Goal: Communication & Community: Answer question/provide support

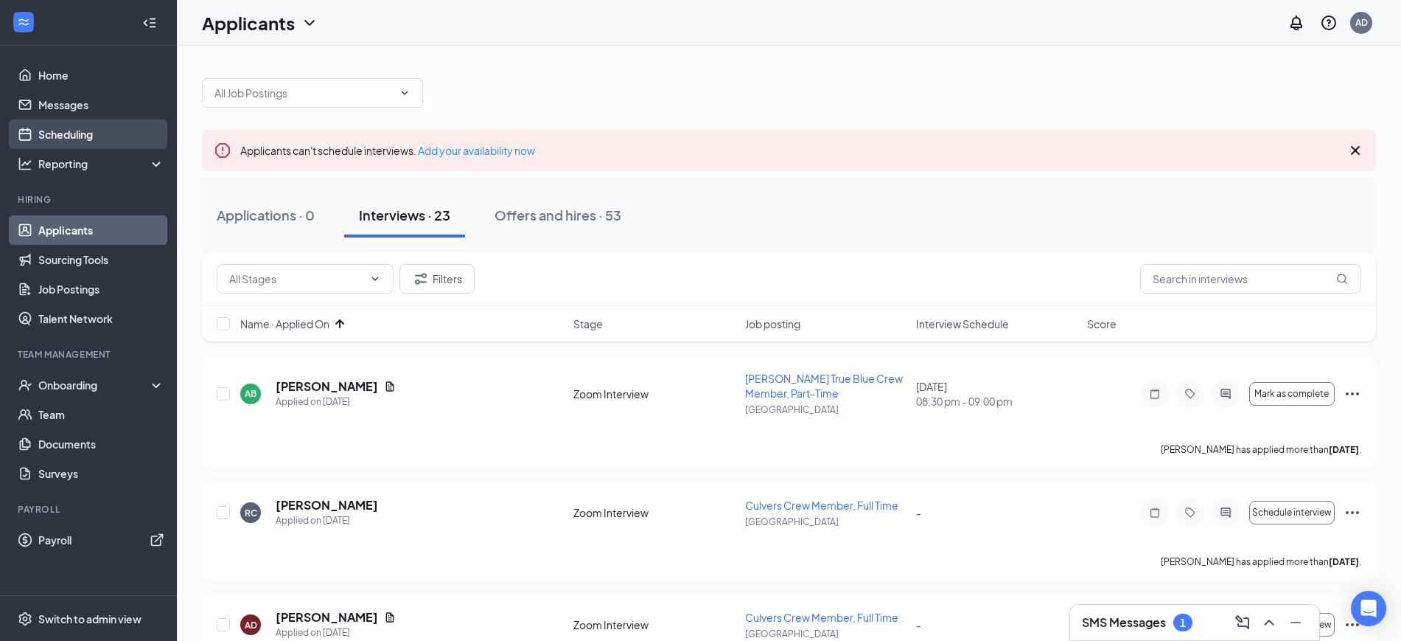
click at [69, 135] on link "Scheduling" at bounding box center [101, 133] width 126 height 29
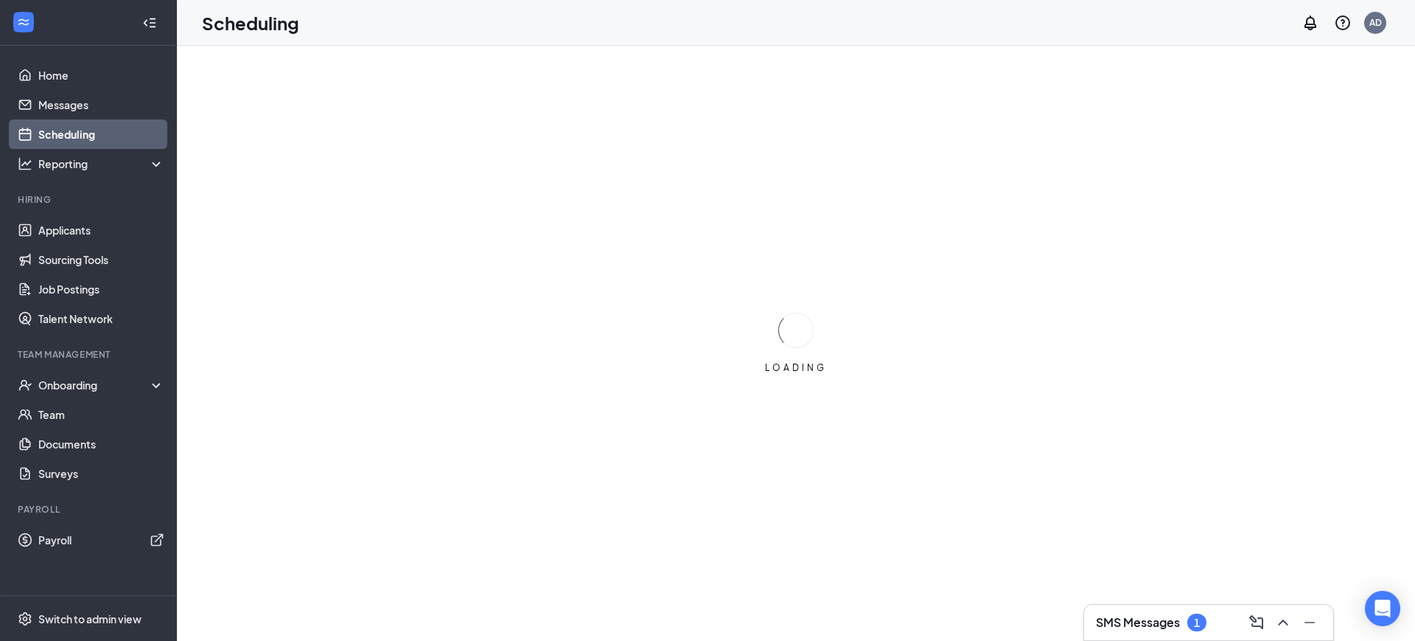
click at [1126, 623] on h3 "SMS Messages" at bounding box center [1138, 622] width 84 height 16
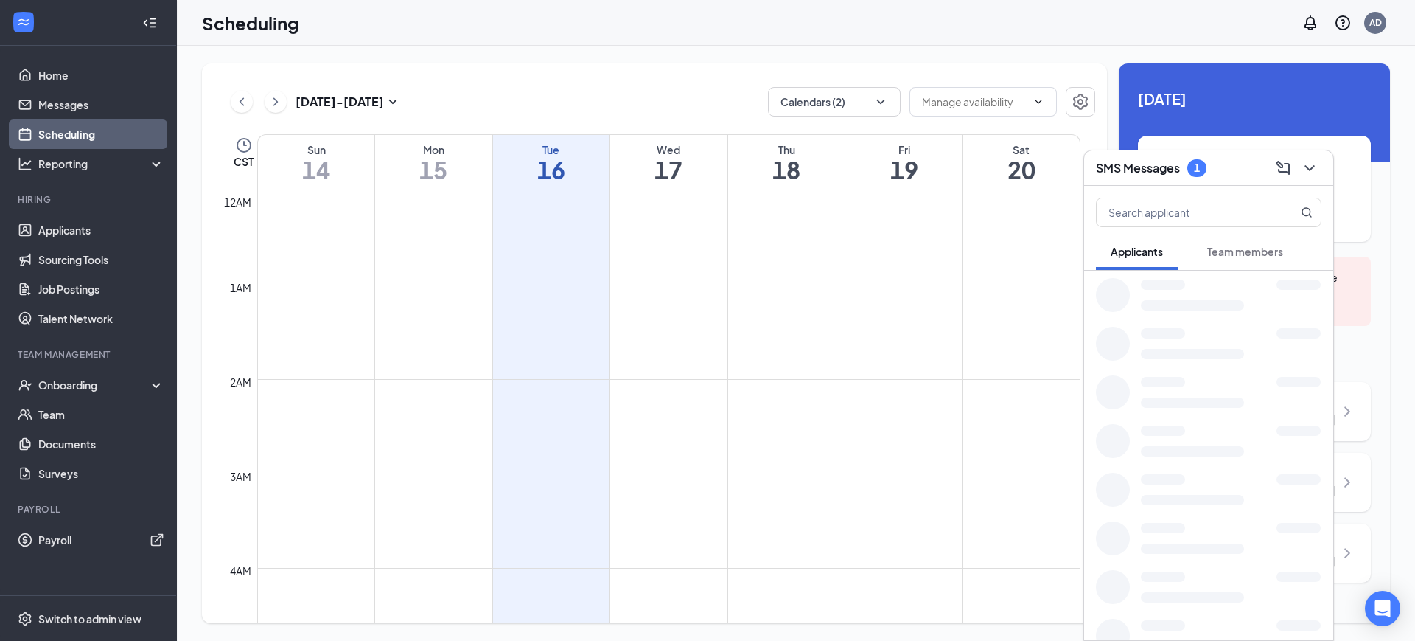
scroll to position [725, 0]
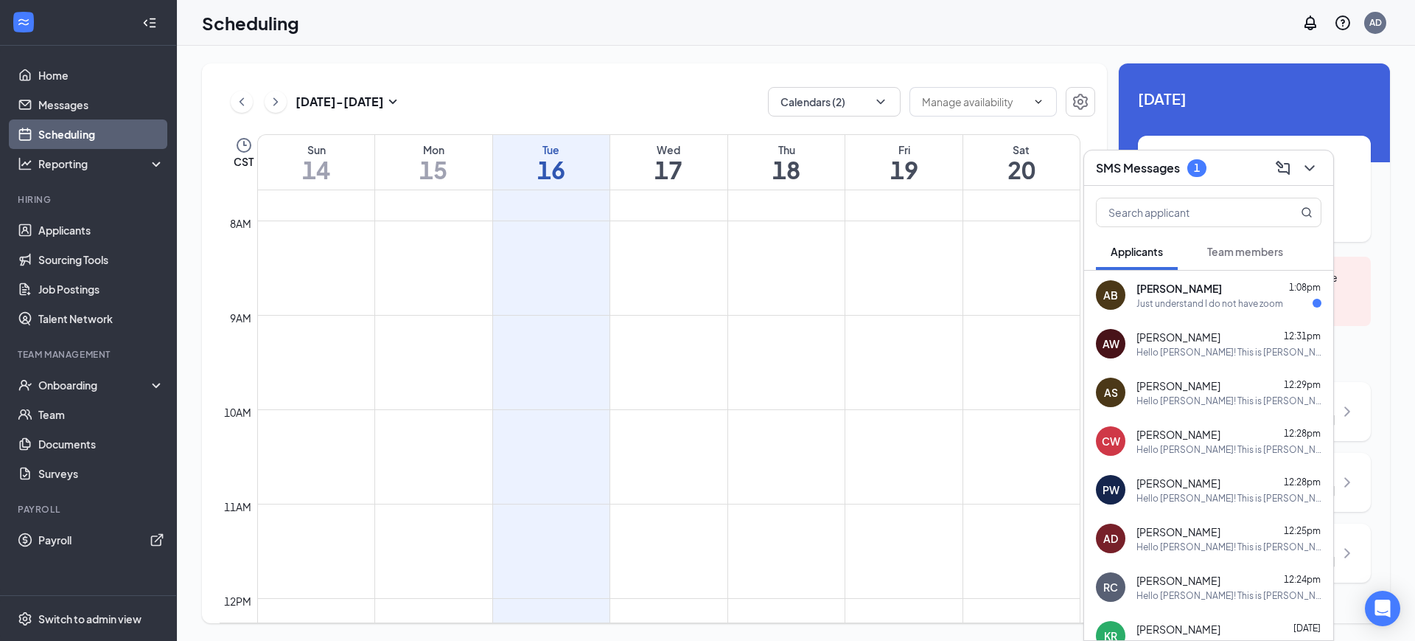
click at [1204, 290] on span "[PERSON_NAME]" at bounding box center [1180, 288] width 86 height 15
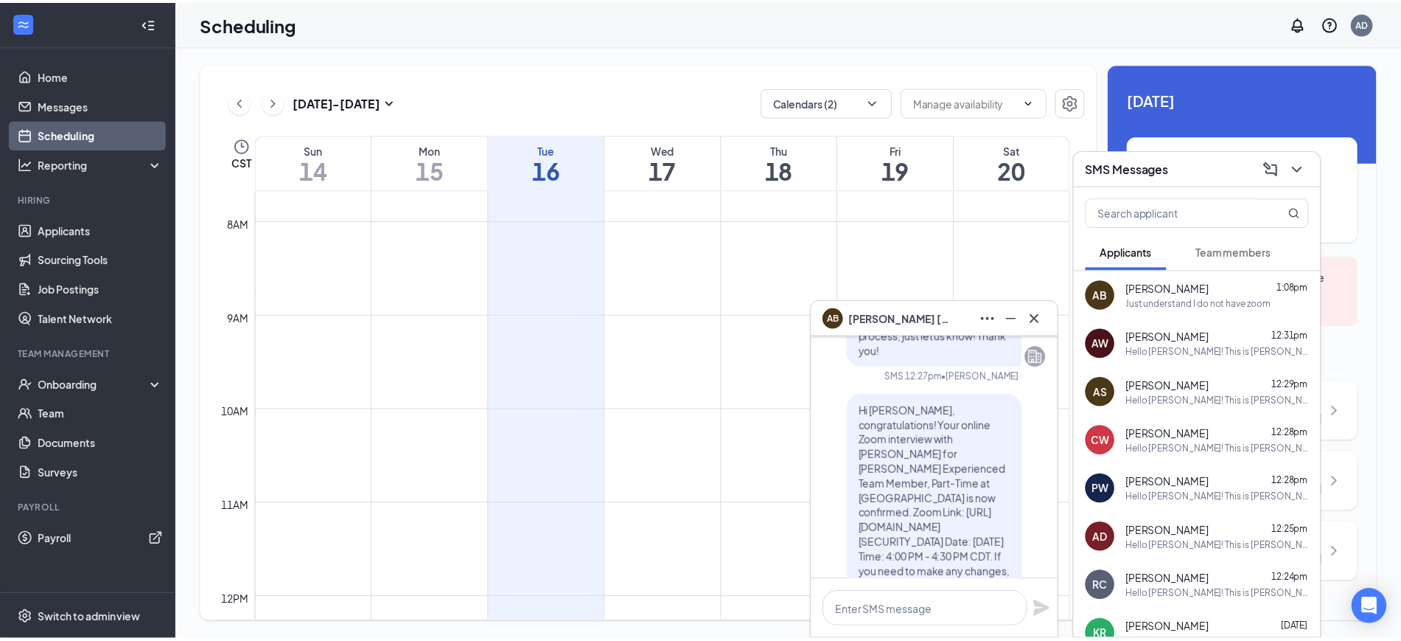
scroll to position [-92, 0]
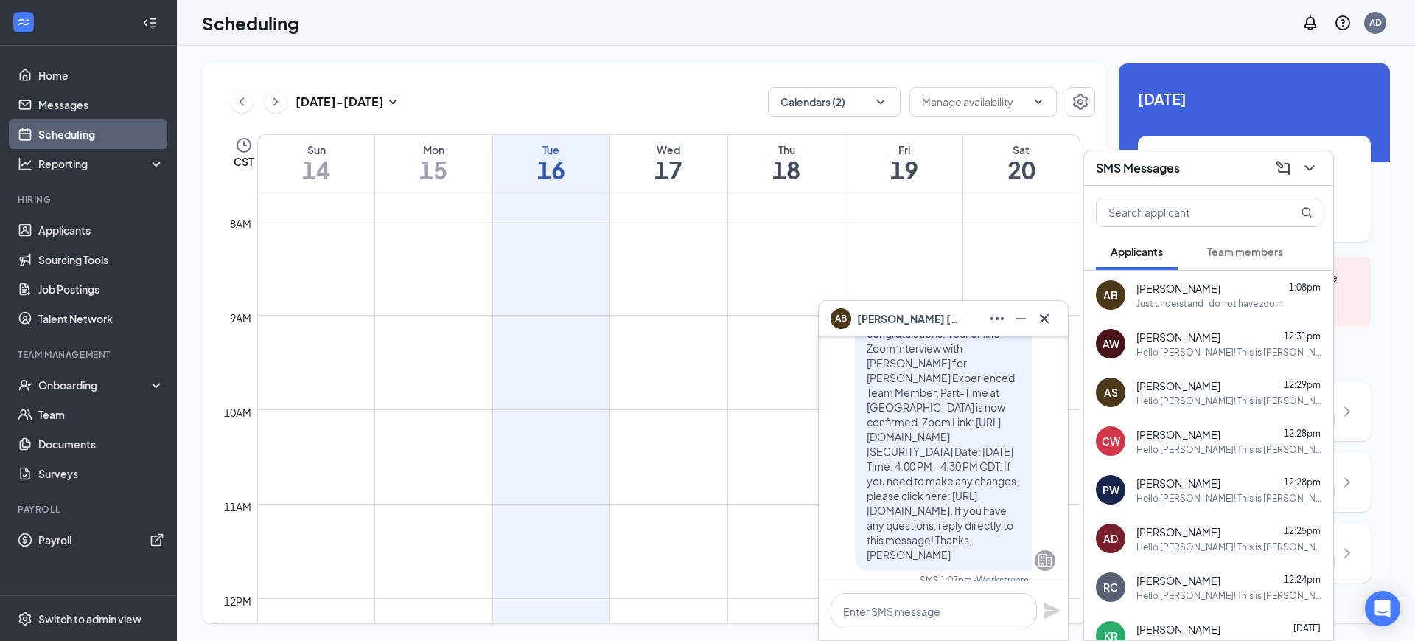
click at [1051, 314] on icon "Cross" at bounding box center [1045, 319] width 18 height 18
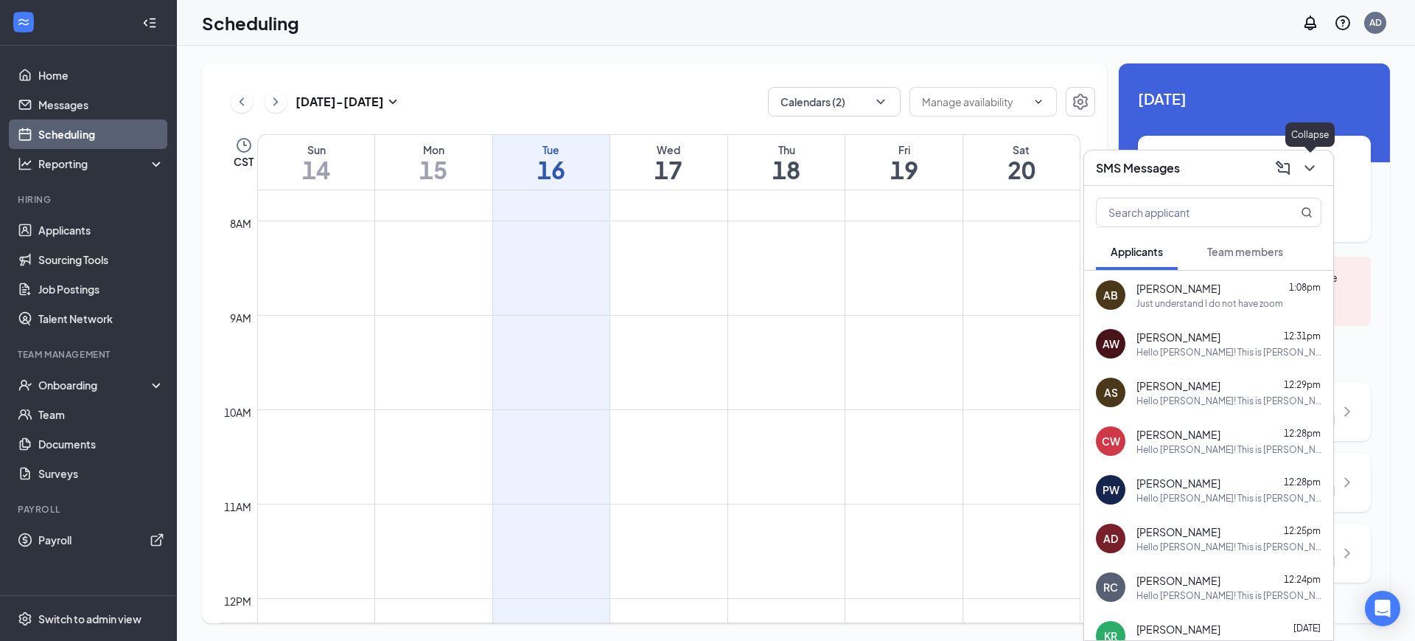
click at [1317, 161] on icon "ChevronDown" at bounding box center [1310, 168] width 18 height 18
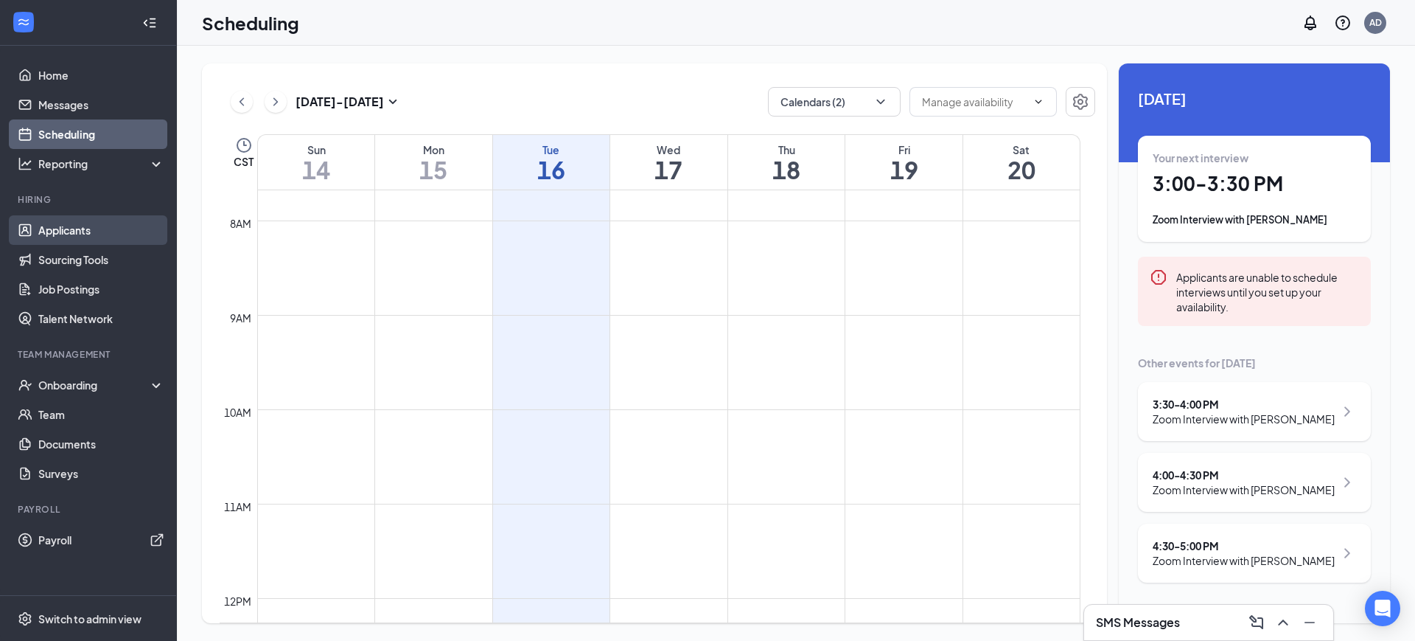
click at [63, 234] on link "Applicants" at bounding box center [101, 229] width 126 height 29
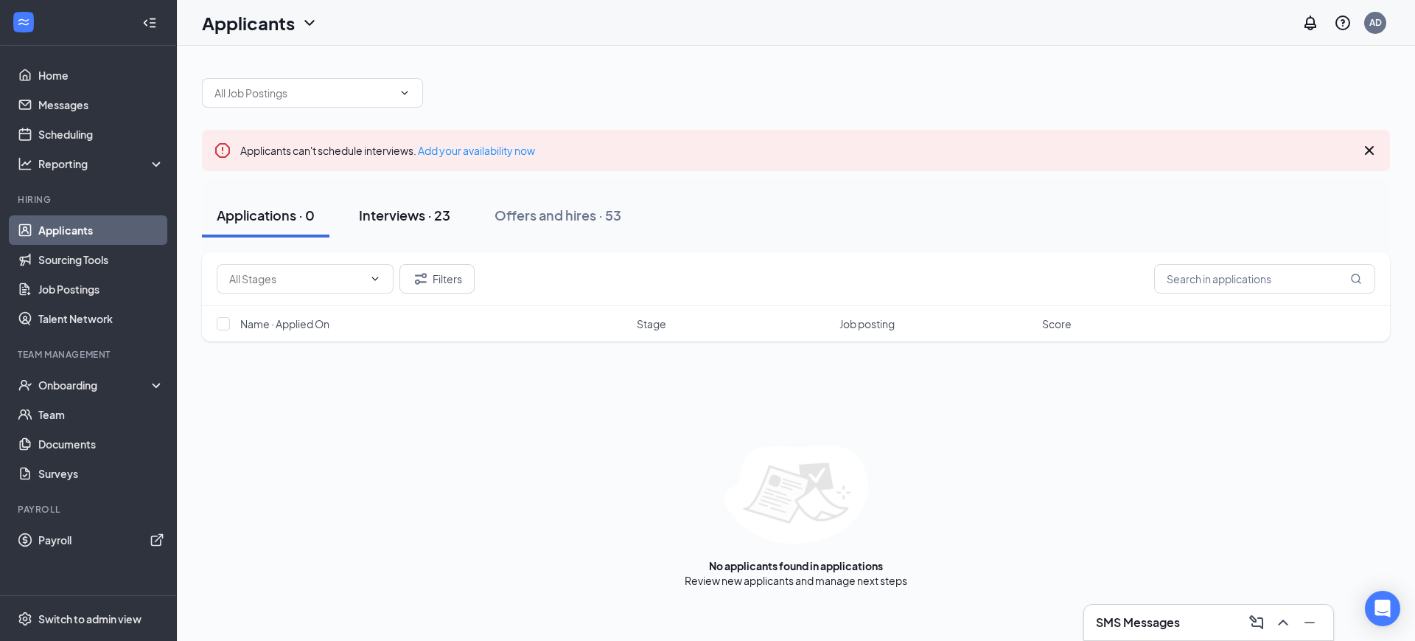
click at [399, 217] on div "Interviews · 23" at bounding box center [404, 215] width 91 height 18
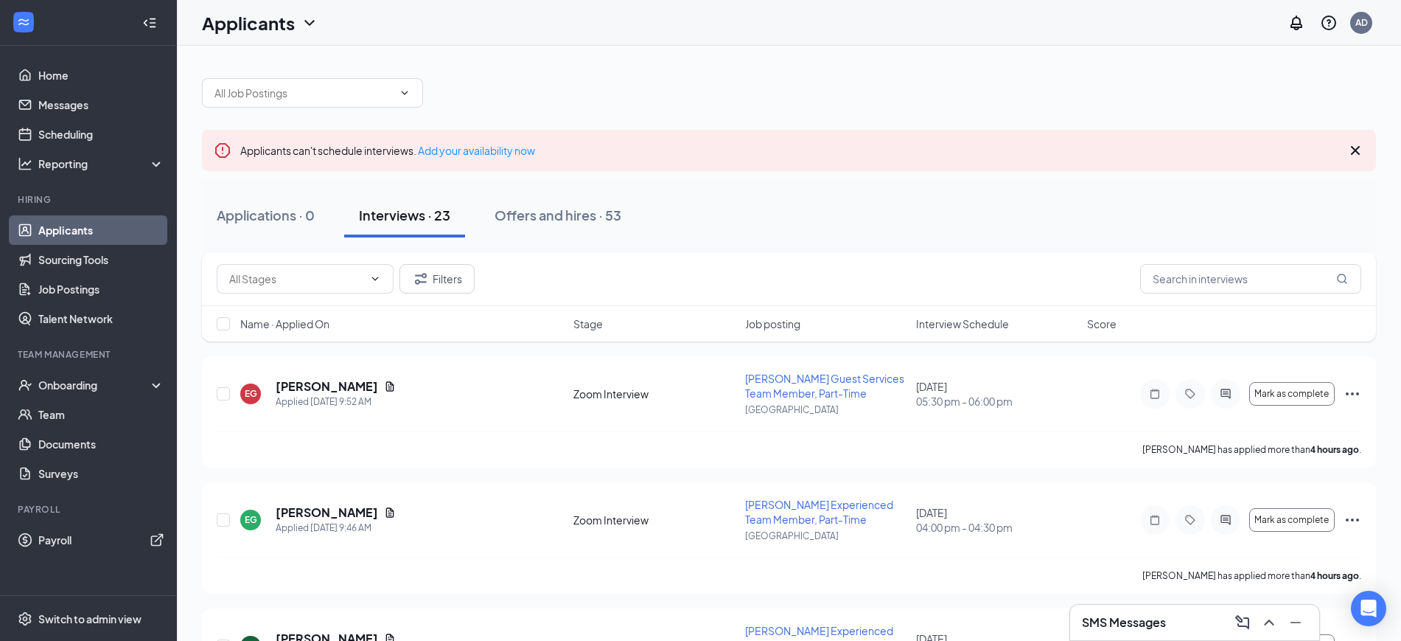
click at [1020, 318] on div "Interview Schedule" at bounding box center [997, 323] width 162 height 15
click at [1017, 320] on icon "ArrowDown" at bounding box center [1020, 324] width 18 height 18
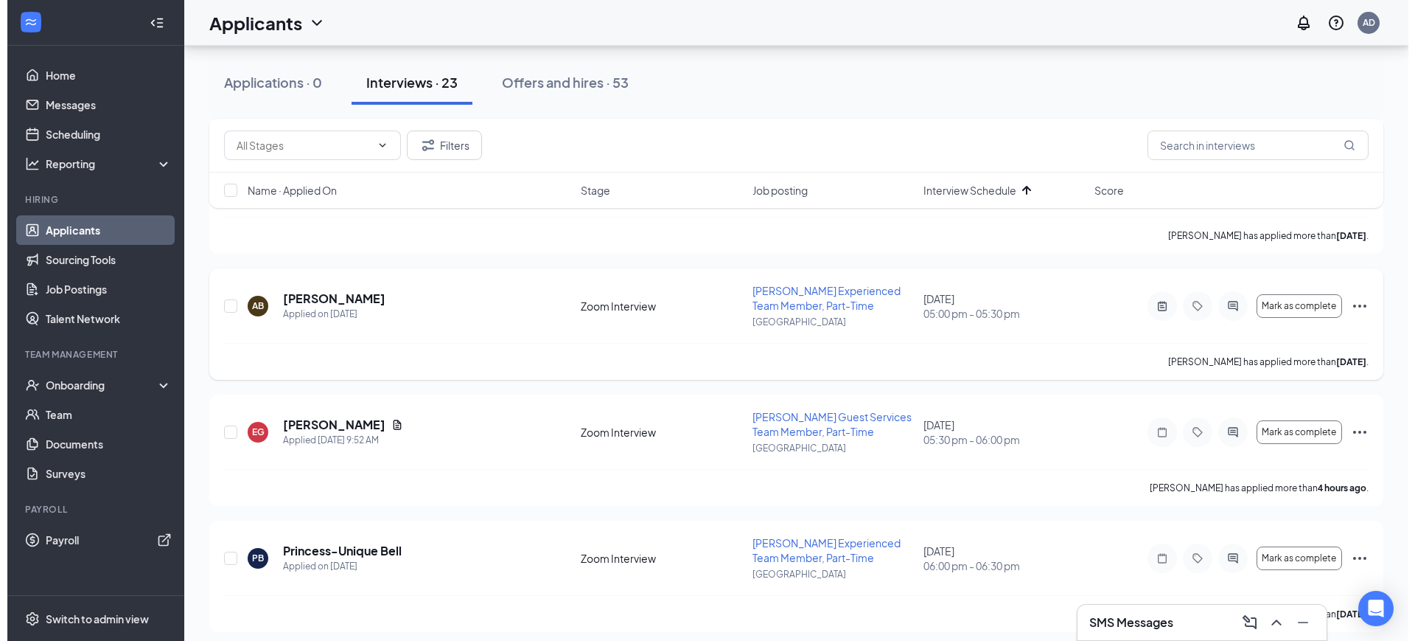
scroll to position [921, 0]
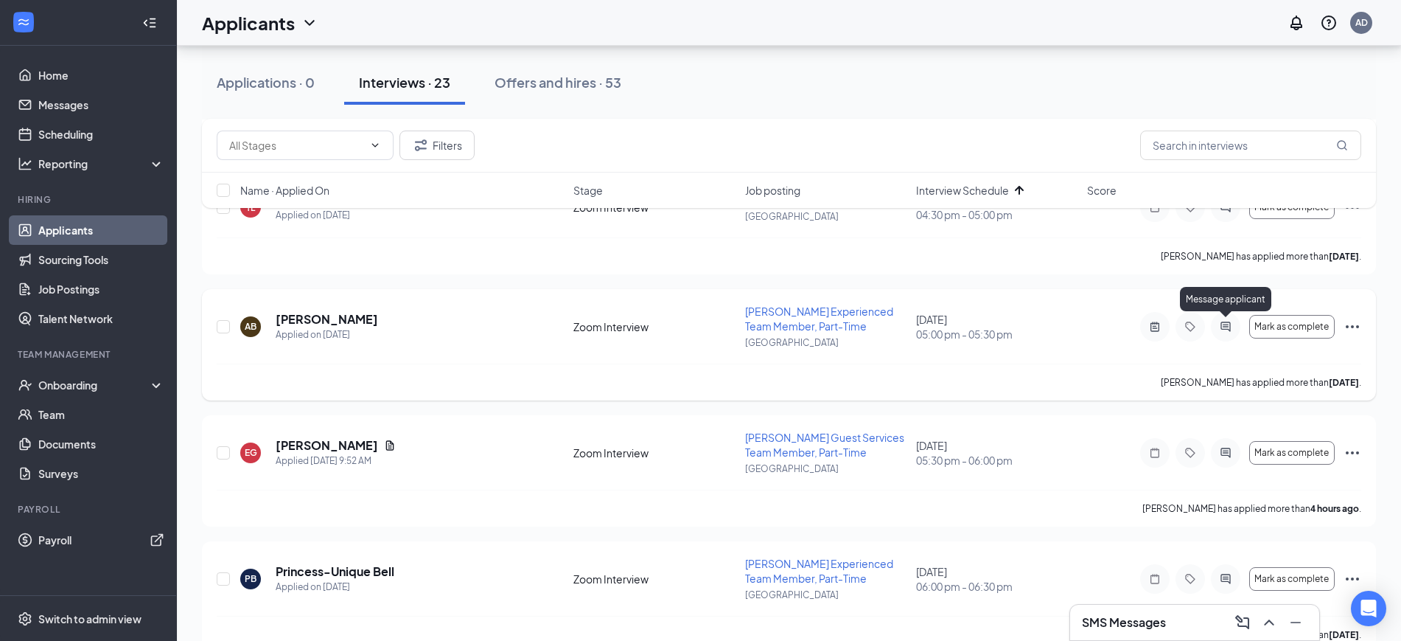
click at [1230, 324] on icon "ActiveChat" at bounding box center [1226, 326] width 10 height 10
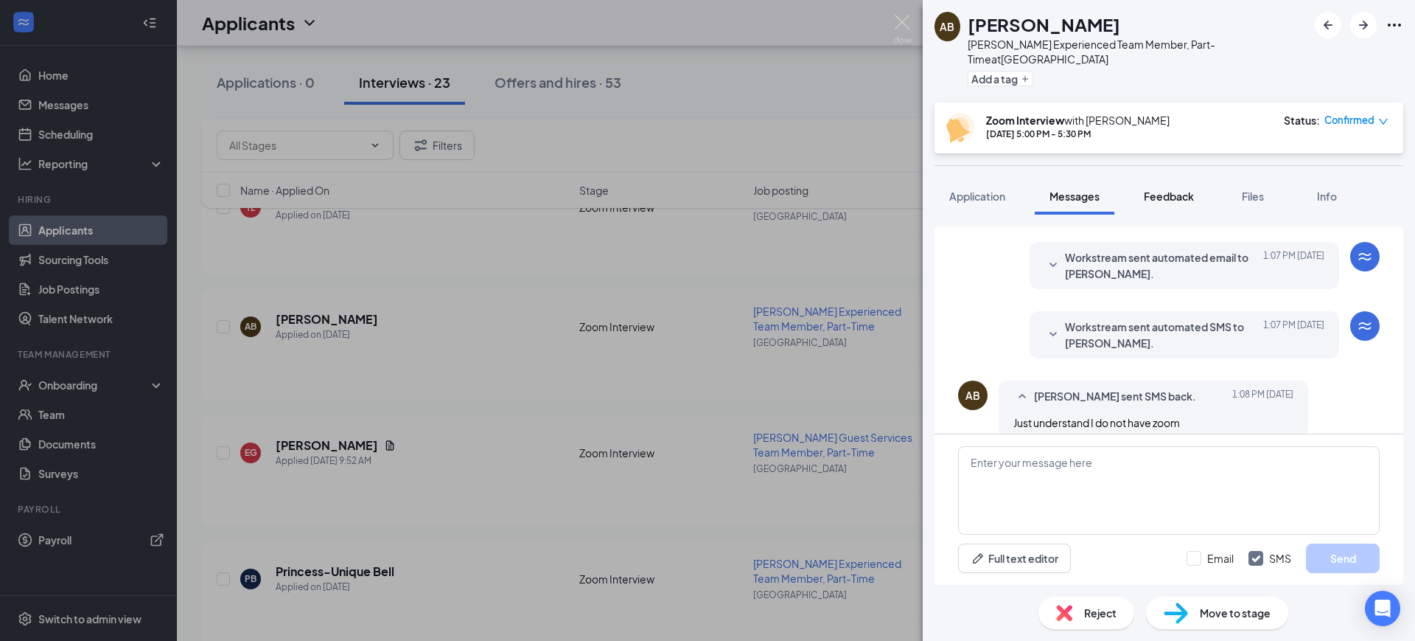
scroll to position [1012, 0]
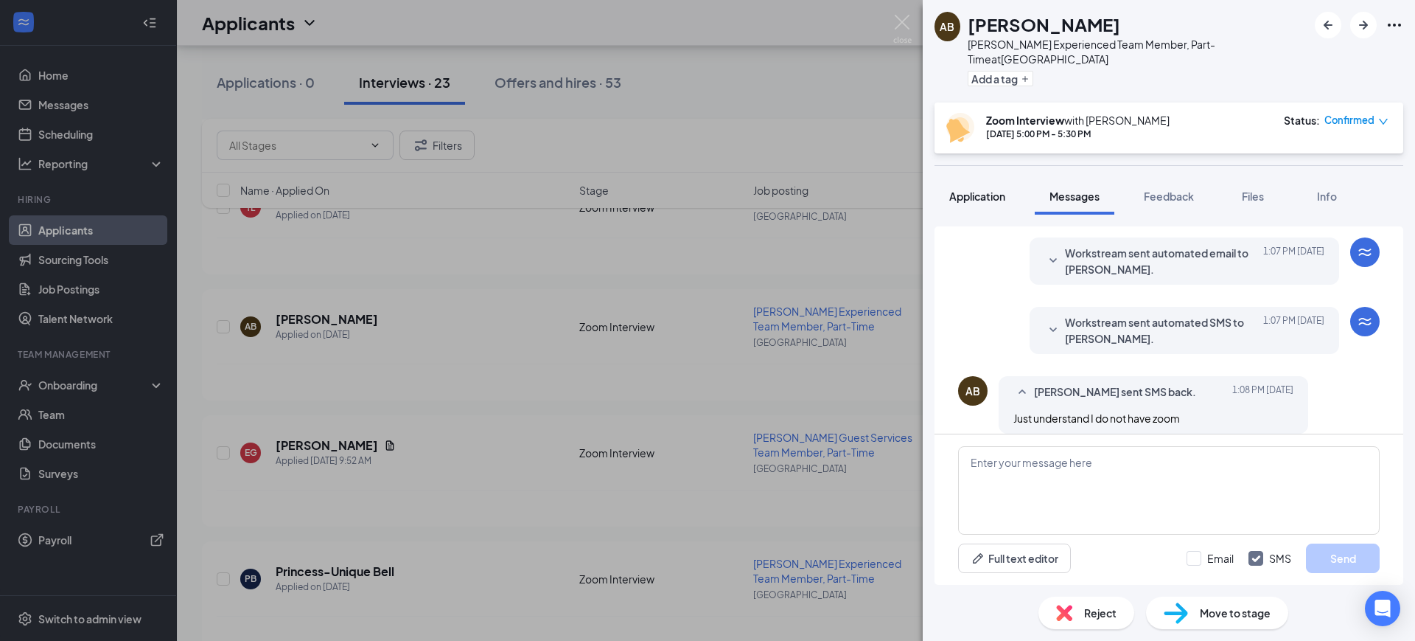
click at [965, 189] on span "Application" at bounding box center [977, 195] width 56 height 13
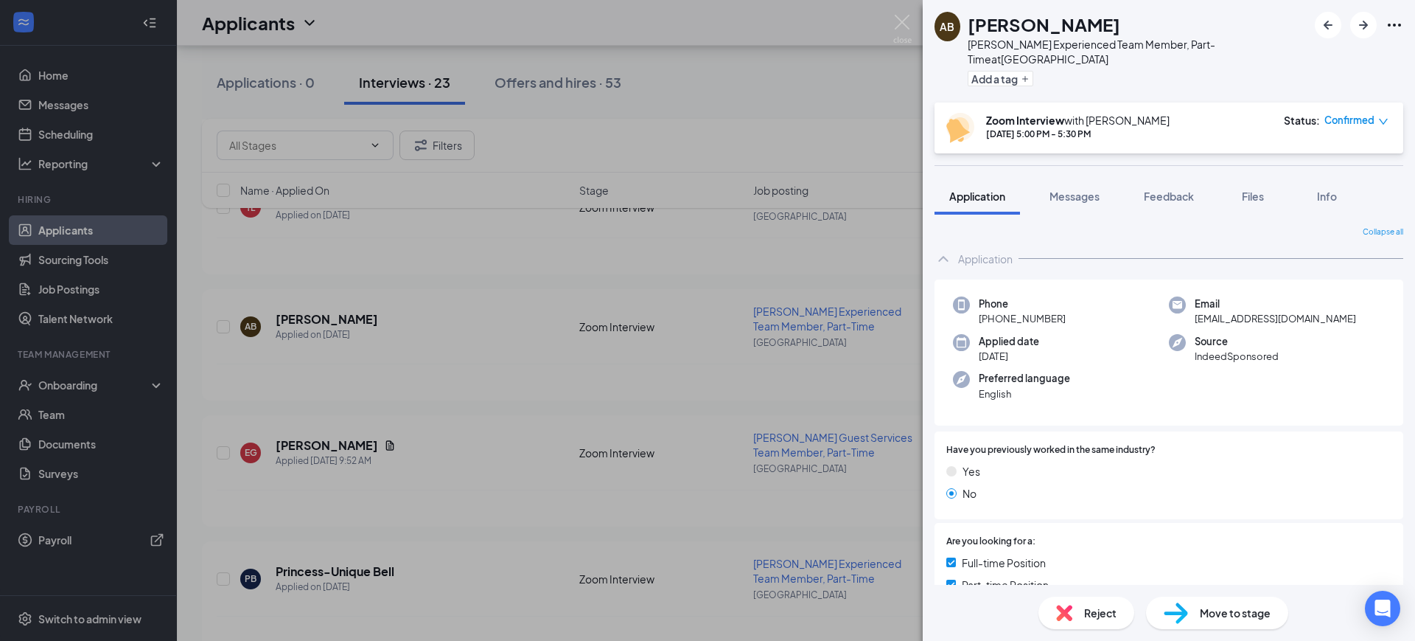
click at [1027, 311] on span "[PHONE_NUMBER]" at bounding box center [1022, 318] width 87 height 15
copy span "[PHONE_NUMBER]"
click at [1088, 189] on span "Messages" at bounding box center [1075, 195] width 50 height 13
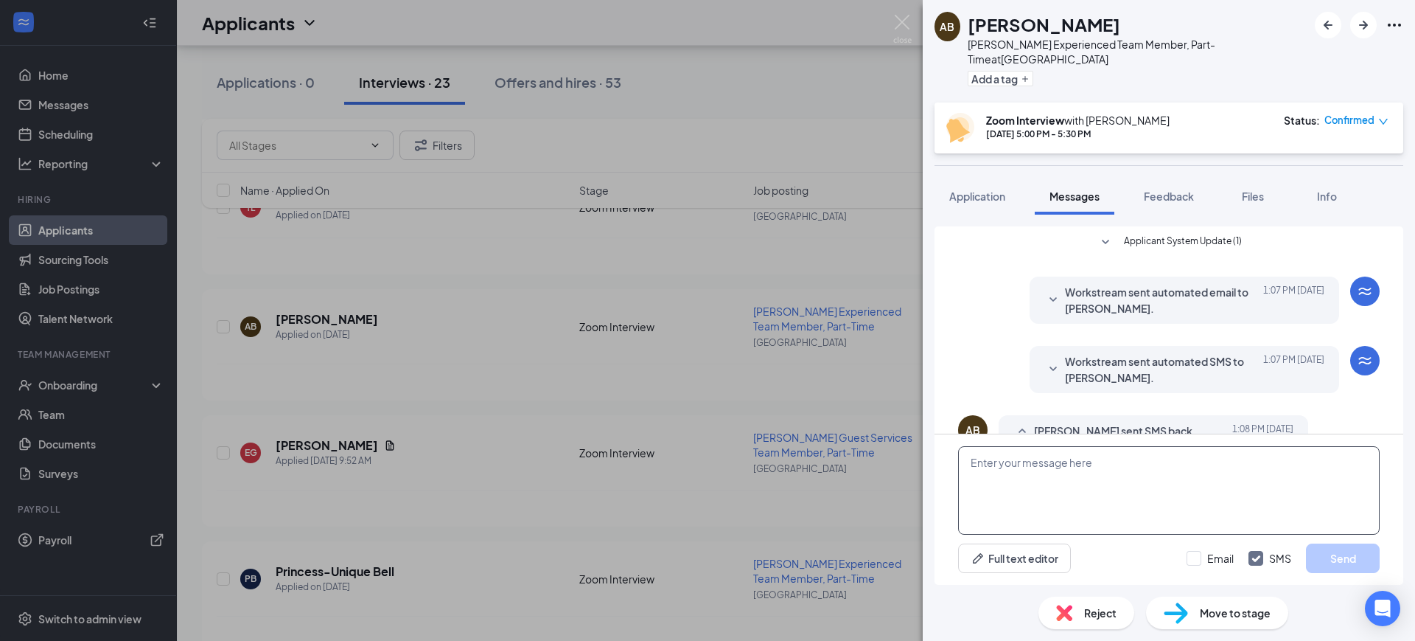
scroll to position [1012, 0]
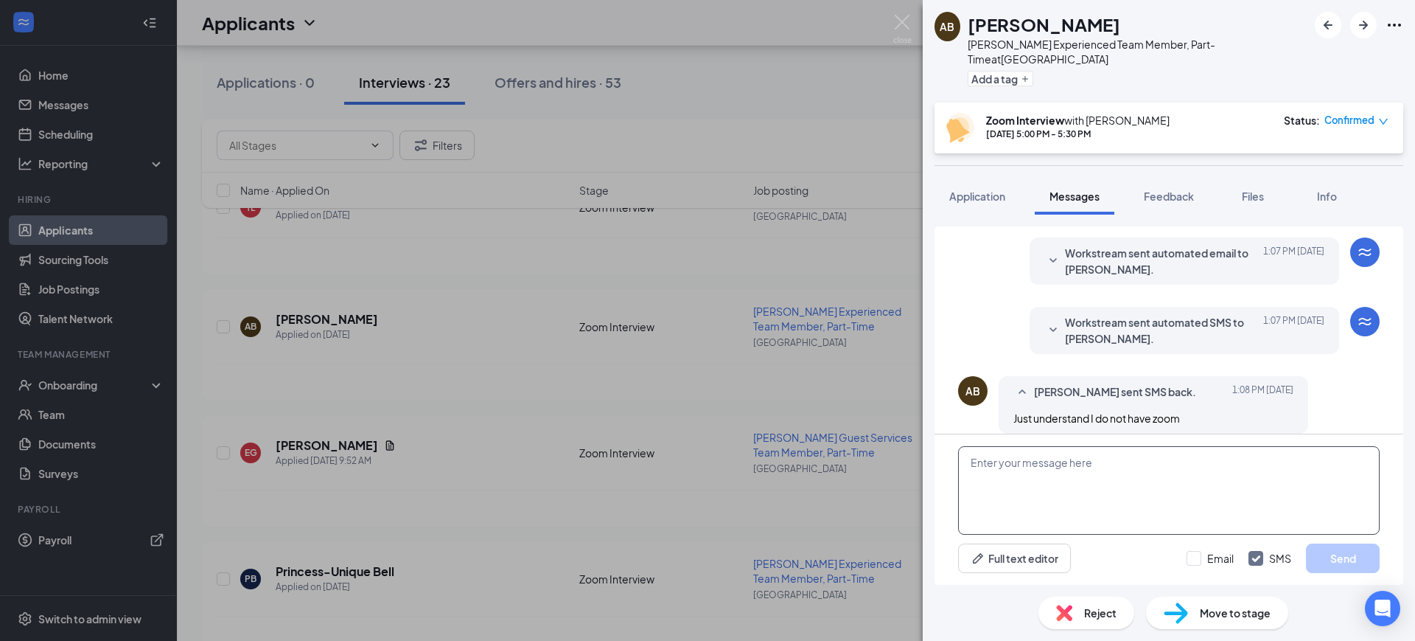
click at [1125, 492] on textarea at bounding box center [1169, 490] width 422 height 88
type textarea "T"
paste textarea "[PHONE_NUMBER]"
click at [1179, 314] on span "Workstream sent automated SMS to [PERSON_NAME]." at bounding box center [1161, 330] width 193 height 32
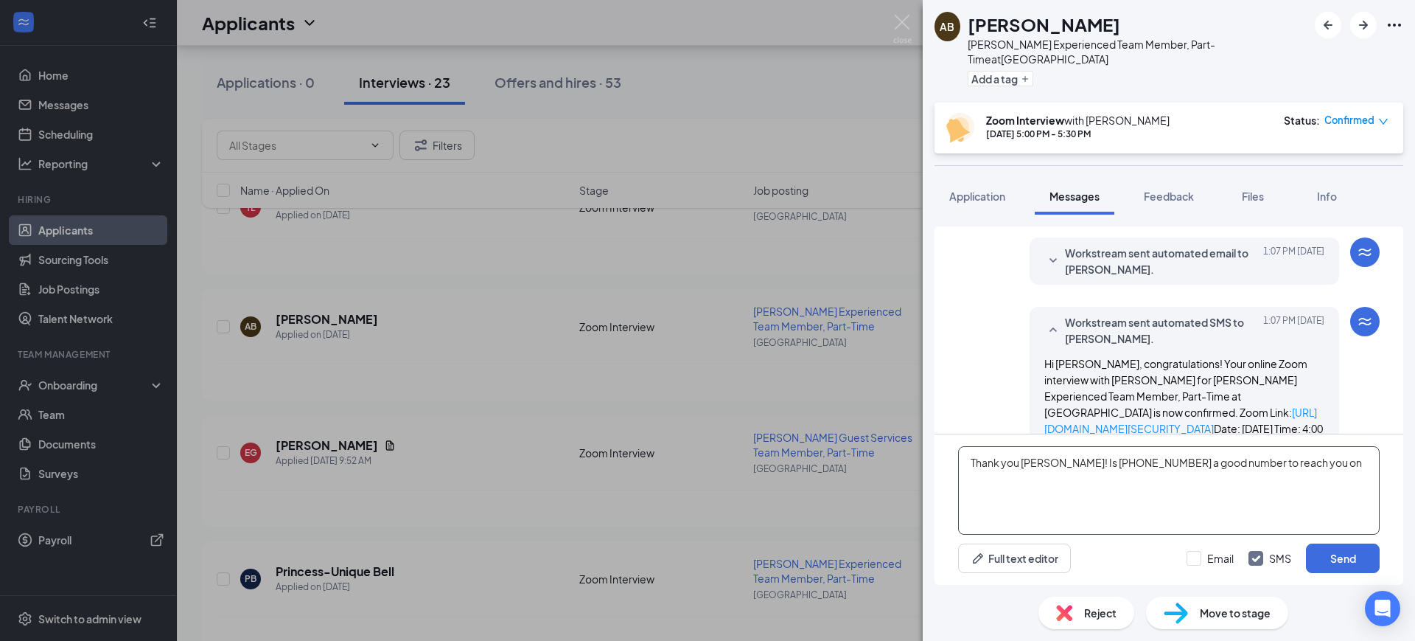
click at [1036, 463] on textarea "Thank you [PERSON_NAME]! Is [PHONE_NUMBER] a good number to reach you on" at bounding box center [1169, 490] width 422 height 88
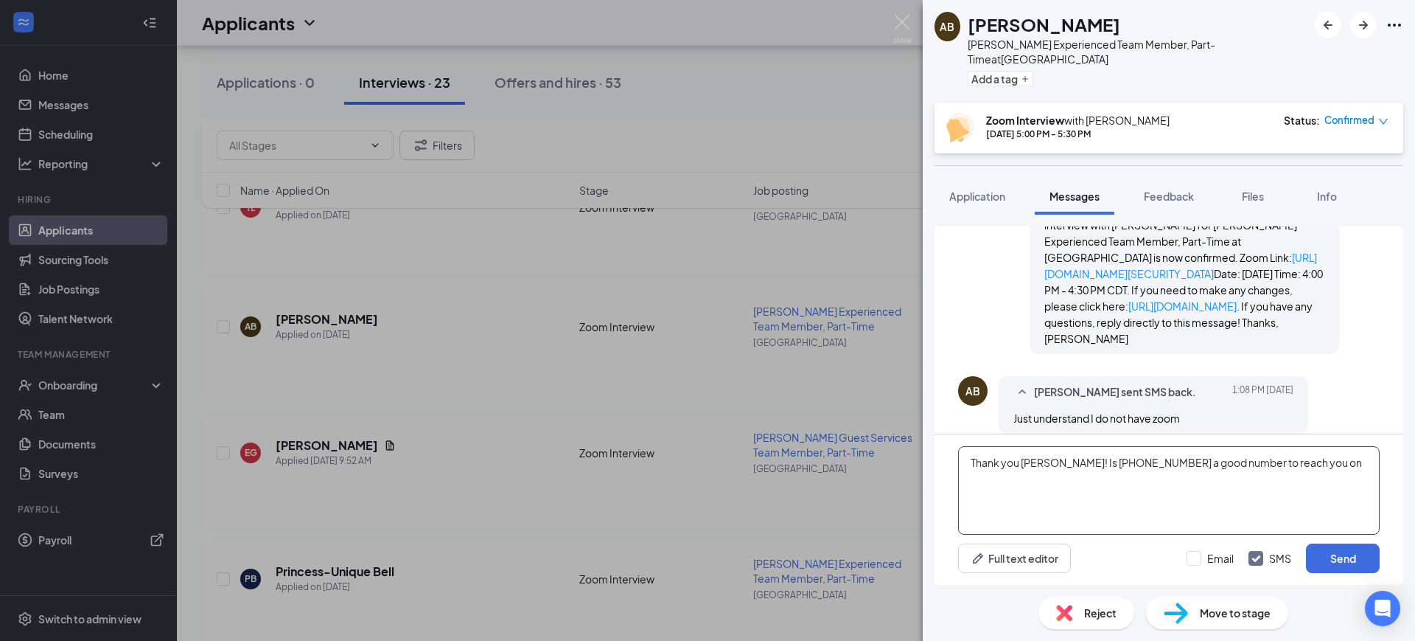
click at [1343, 469] on textarea "Thank you [PERSON_NAME]! Is [PHONE_NUMBER] a good number to reach you on" at bounding box center [1169, 490] width 422 height 88
click at [1080, 459] on textarea "Thank you [PERSON_NAME]! Is [PHONE_NUMBER] a good number to reach you at your i…" at bounding box center [1169, 490] width 422 height 88
type textarea "Thank you [PERSON_NAME]! Is [PHONE_NUMBER] a good number to reach you at your i…"
click at [1352, 557] on button "Send" at bounding box center [1343, 557] width 74 height 29
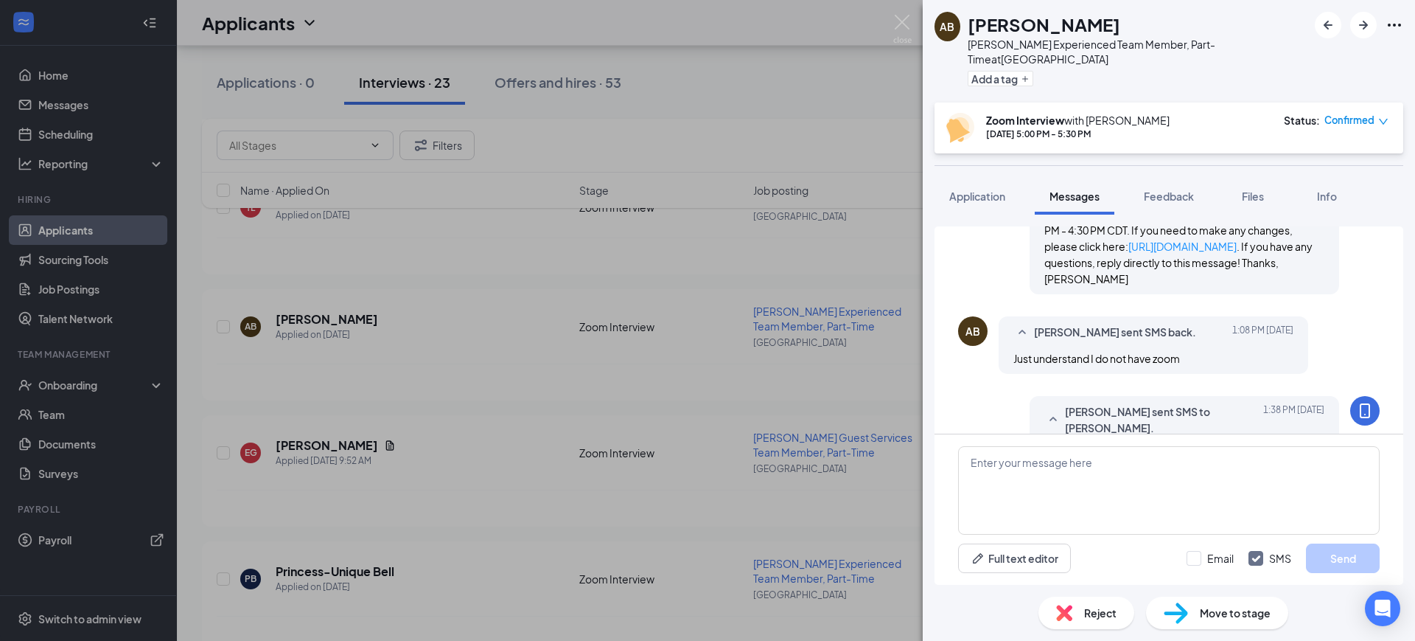
scroll to position [1185, 0]
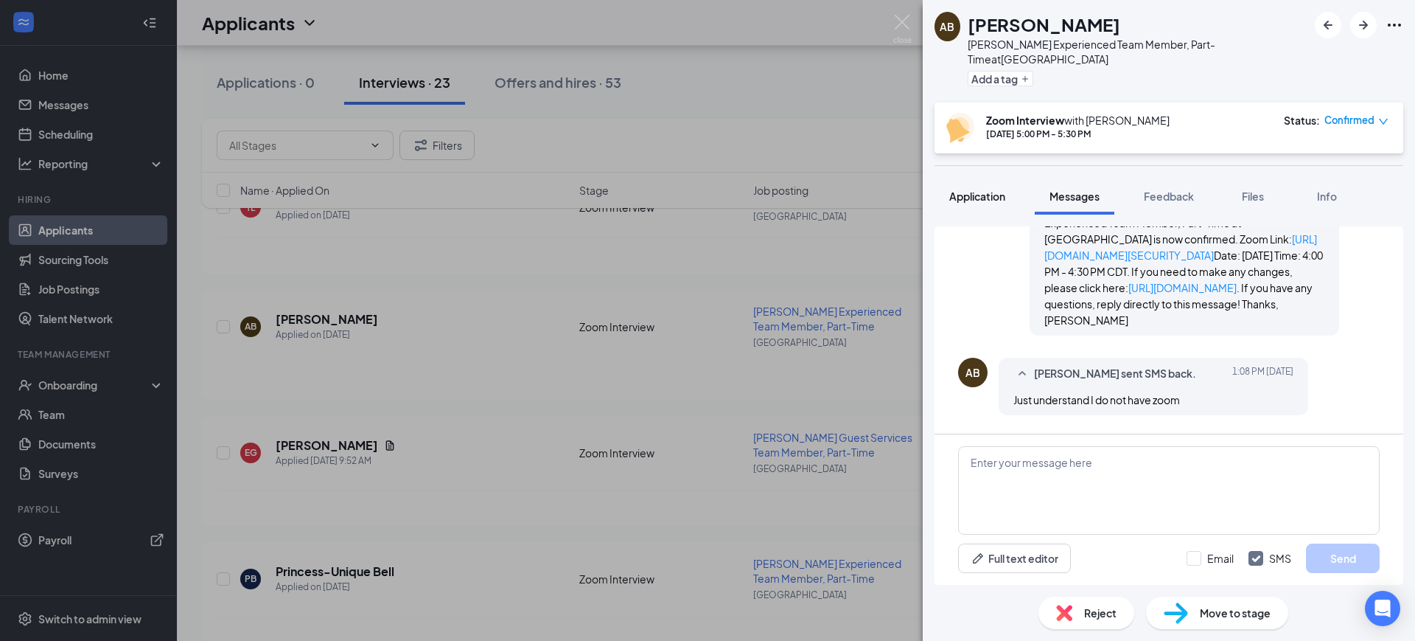
click at [977, 189] on span "Application" at bounding box center [977, 195] width 56 height 13
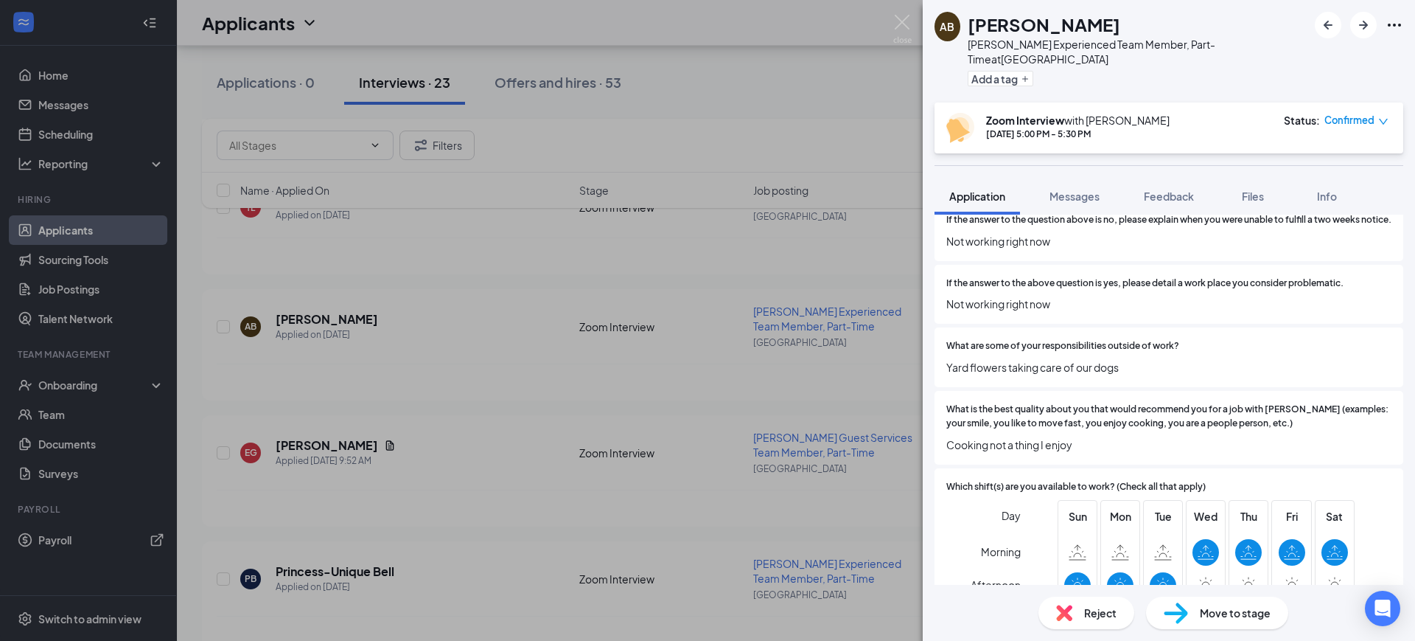
scroll to position [461, 0]
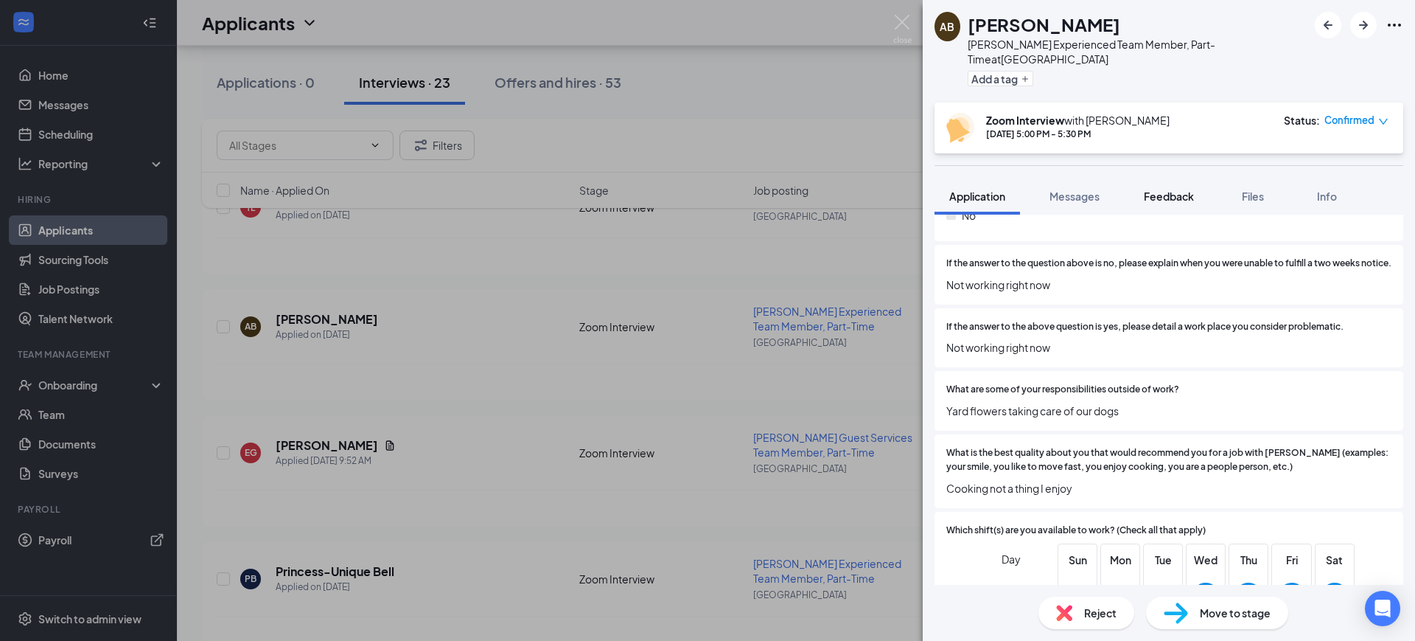
click at [1164, 189] on span "Feedback" at bounding box center [1169, 195] width 50 height 13
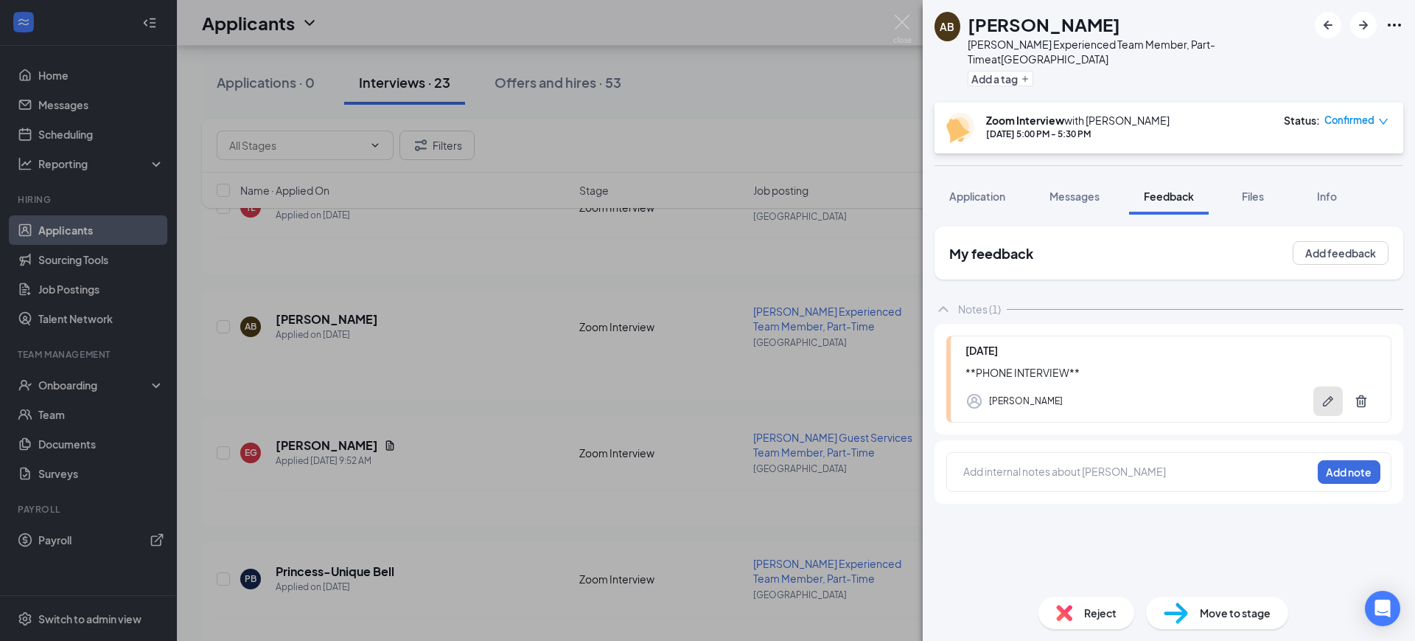
click at [1329, 394] on icon "Pen" at bounding box center [1328, 401] width 15 height 15
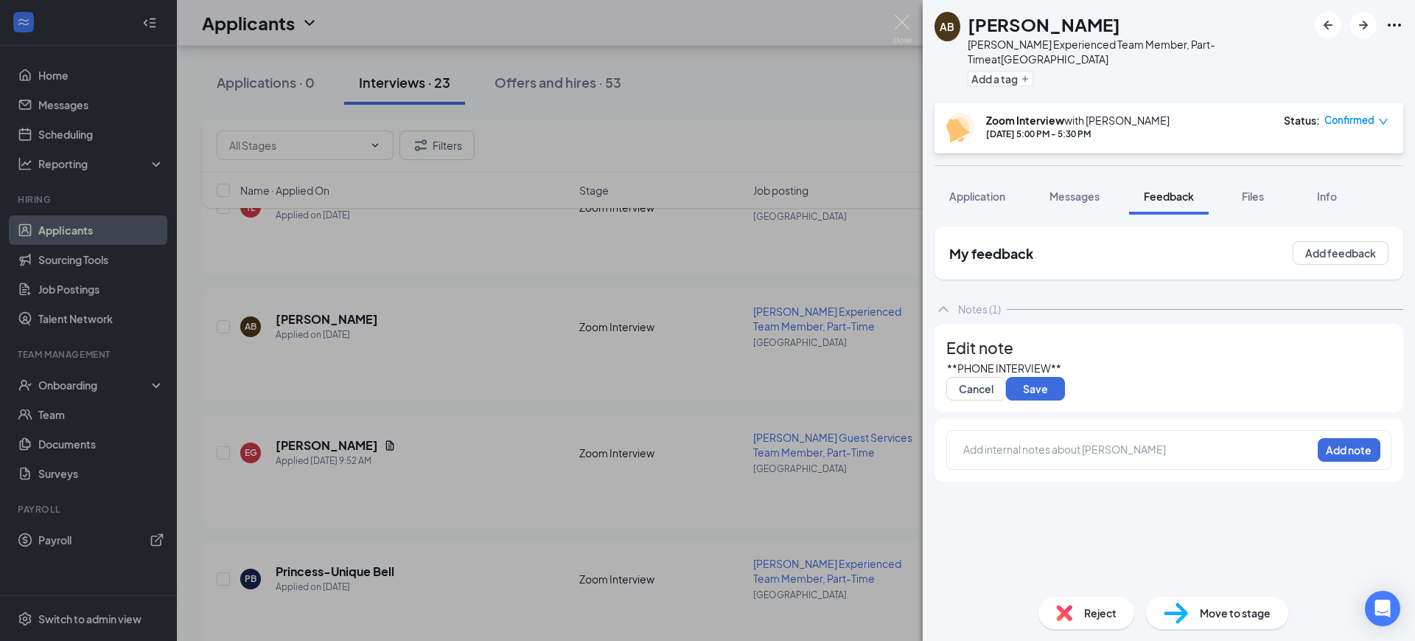
click at [1140, 376] on div "**PHONE INTERVIEW**" at bounding box center [1169, 367] width 444 height 15
click at [997, 400] on button "Cancel" at bounding box center [977, 389] width 60 height 24
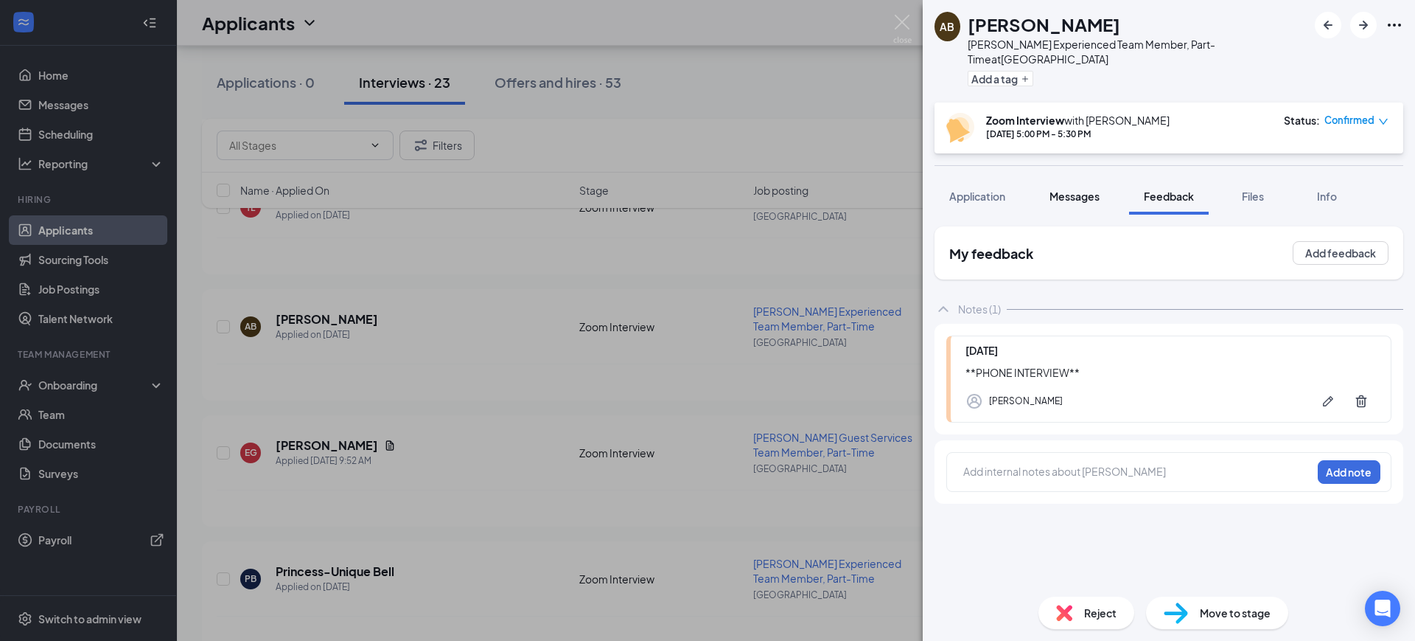
click at [1072, 189] on span "Messages" at bounding box center [1075, 195] width 50 height 13
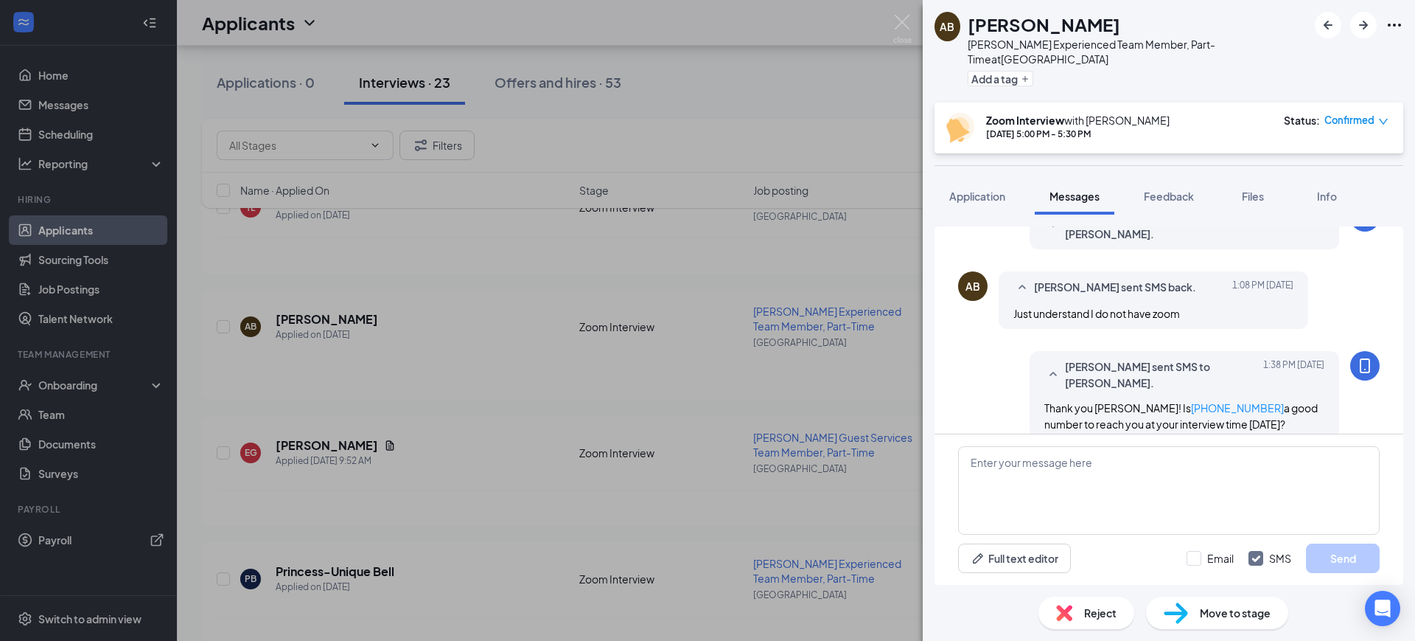
scroll to position [1043, 0]
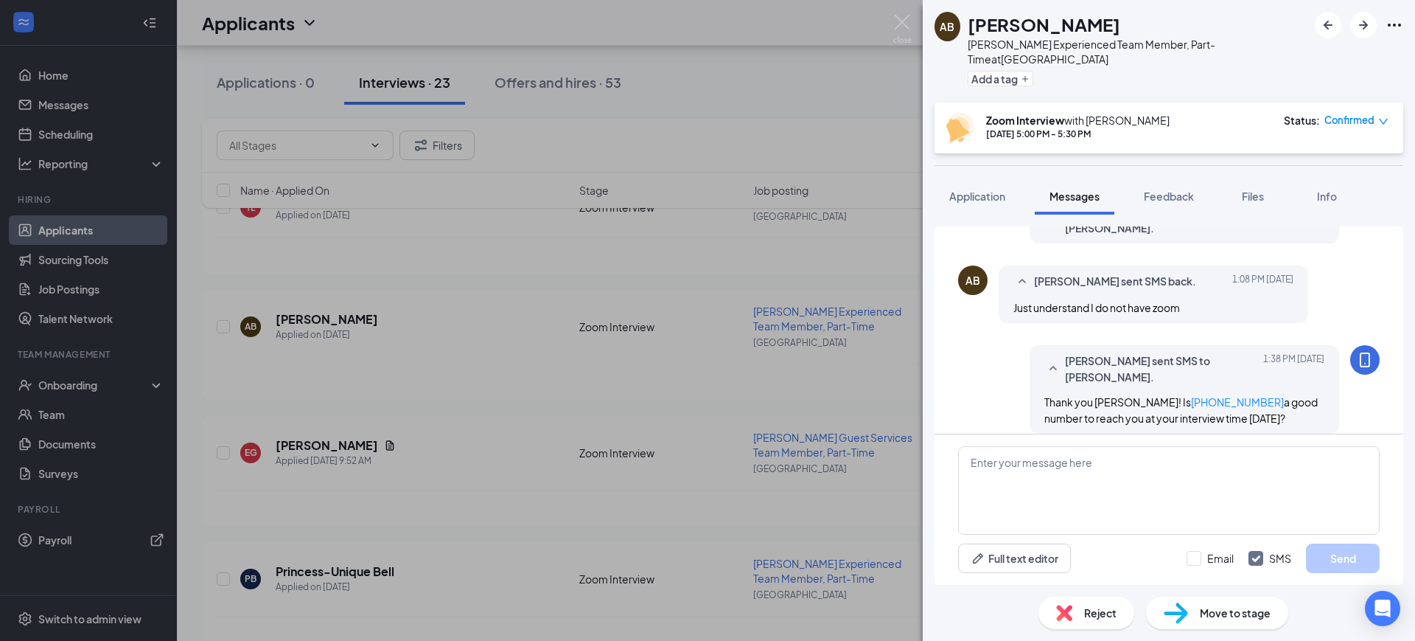
click at [1078, 352] on span "[PERSON_NAME] sent SMS to [PERSON_NAME]." at bounding box center [1161, 368] width 193 height 32
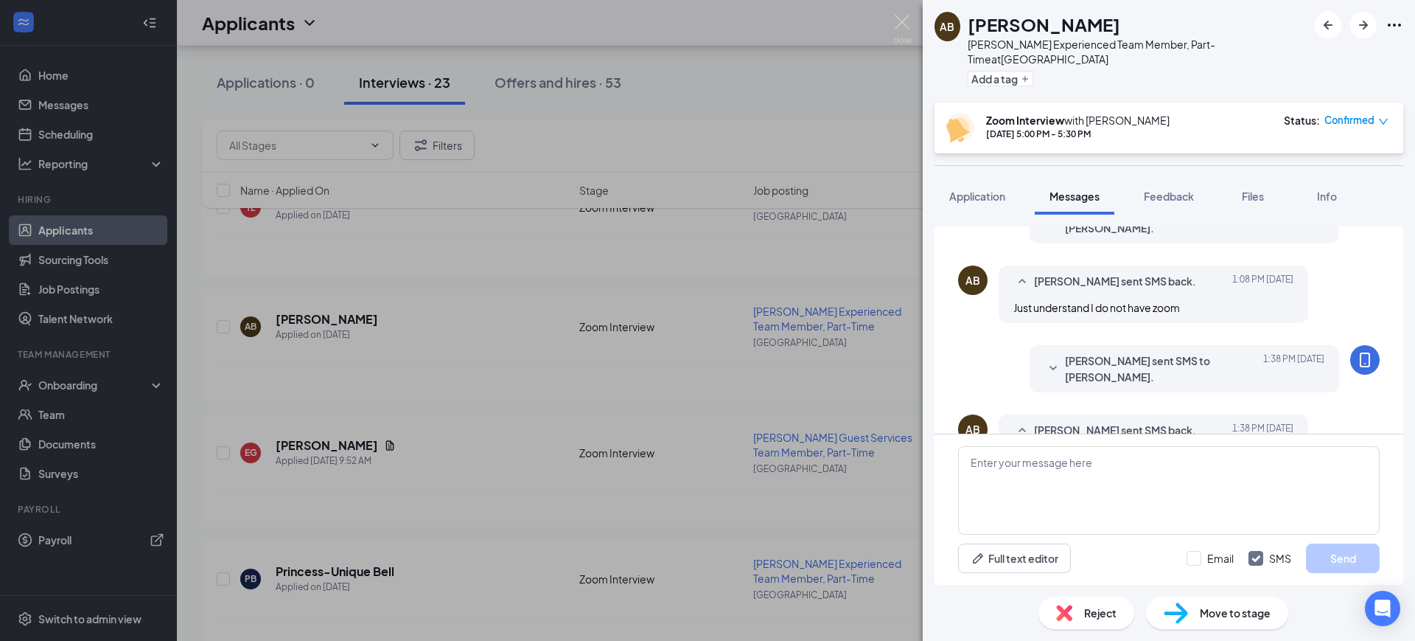
click at [1073, 352] on span "[PERSON_NAME] sent SMS to [PERSON_NAME]." at bounding box center [1161, 368] width 193 height 32
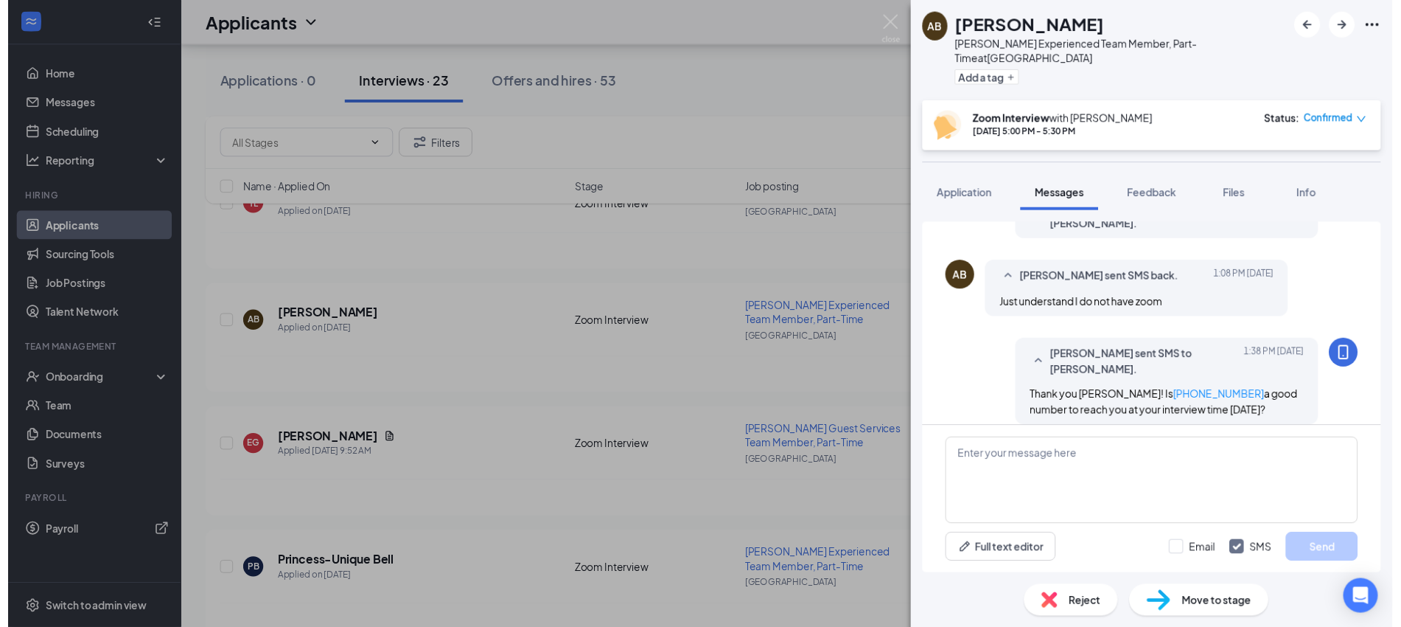
scroll to position [1123, 0]
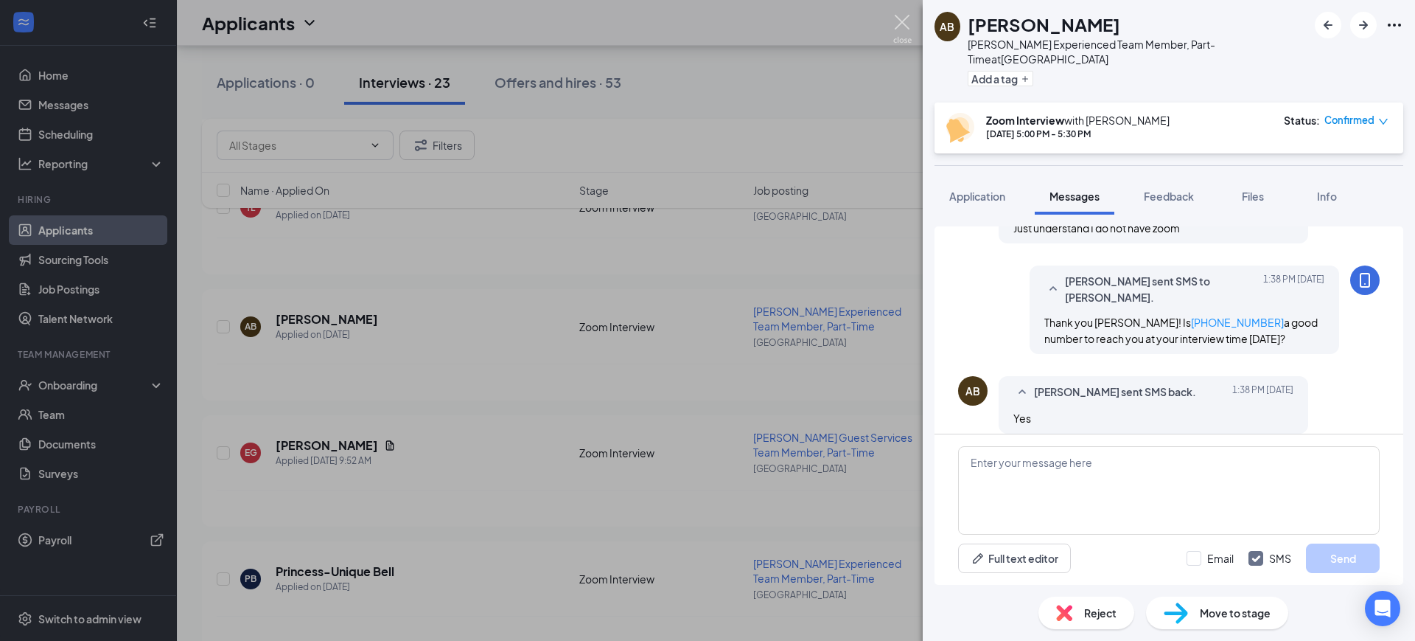
click at [905, 23] on img at bounding box center [902, 29] width 18 height 29
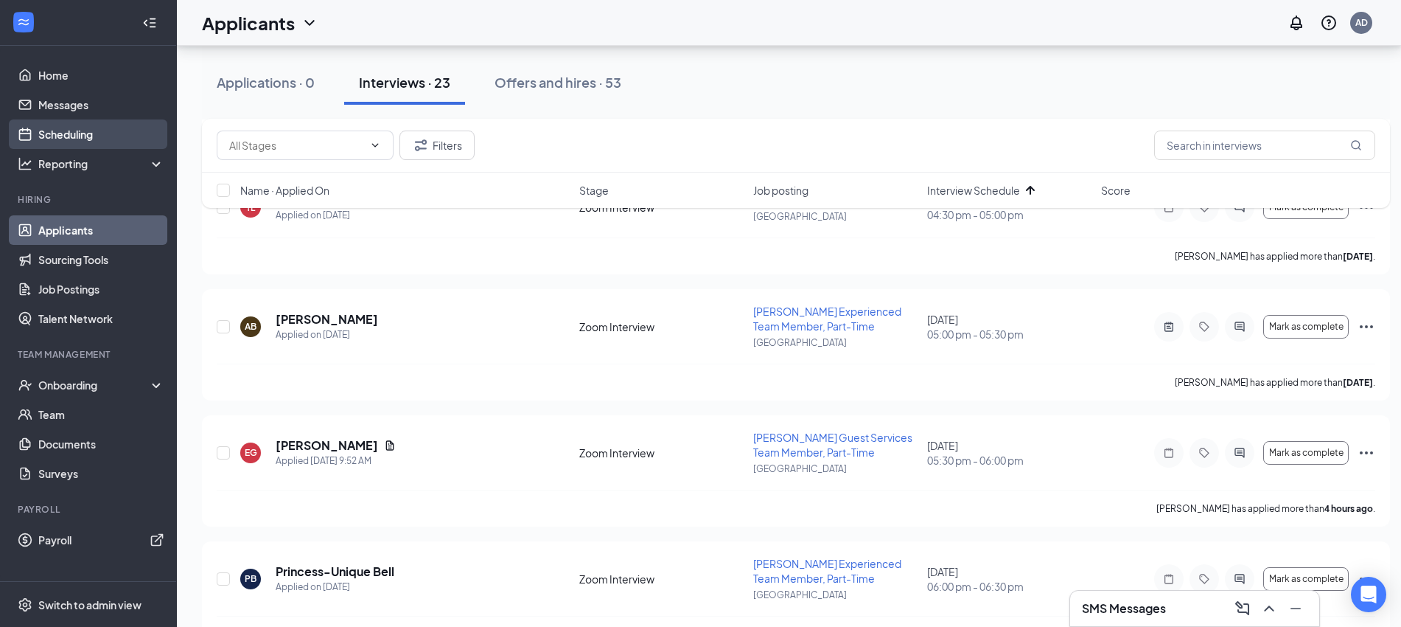
click at [77, 133] on link "Scheduling" at bounding box center [101, 133] width 126 height 29
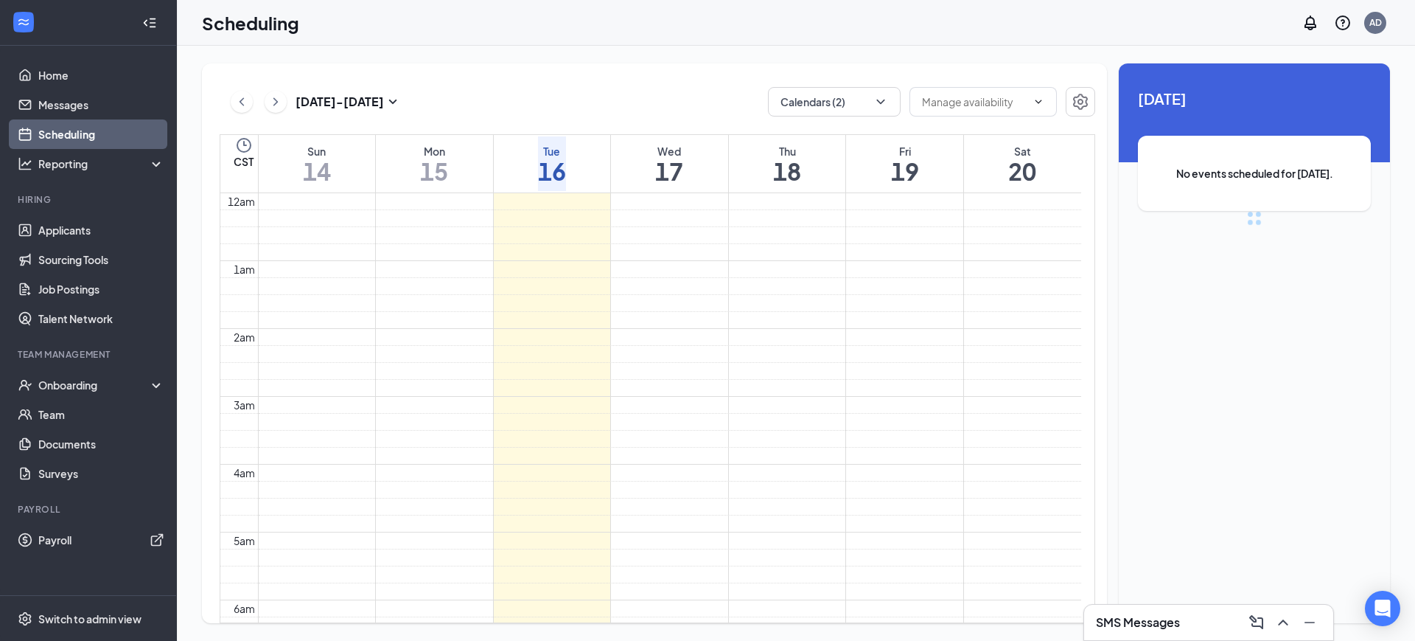
scroll to position [725, 0]
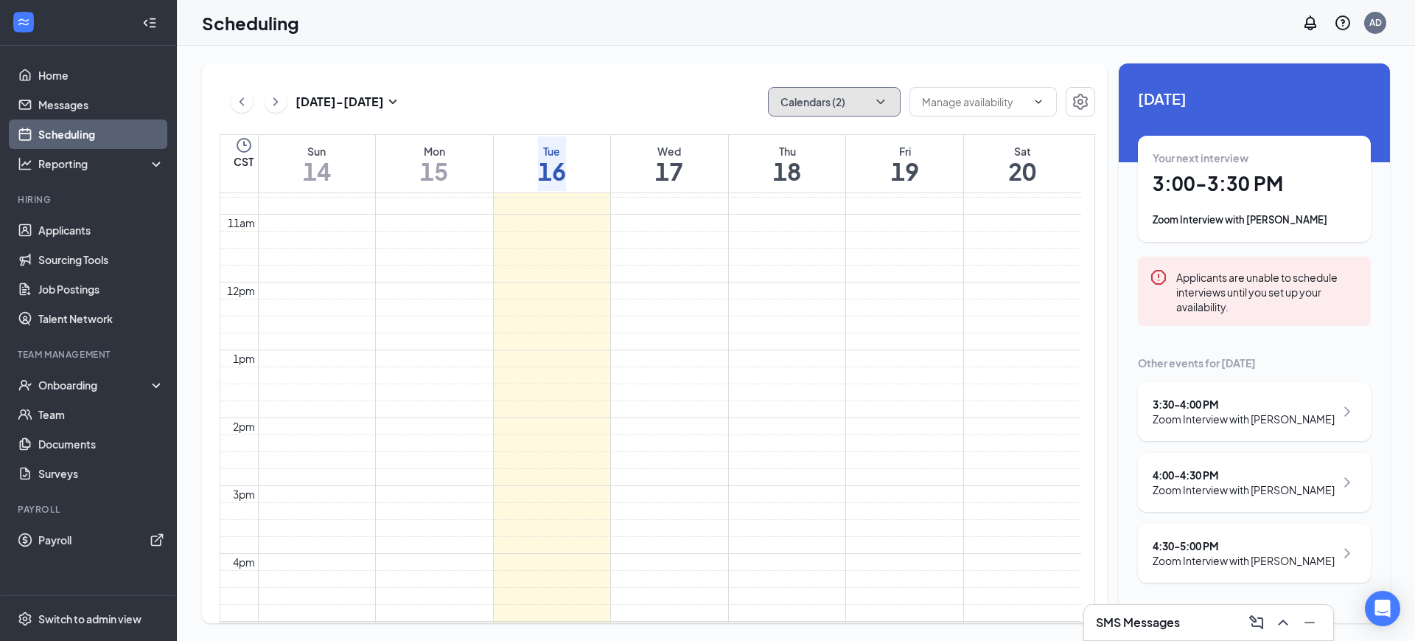
click at [815, 97] on button "Calendars (2)" at bounding box center [834, 101] width 133 height 29
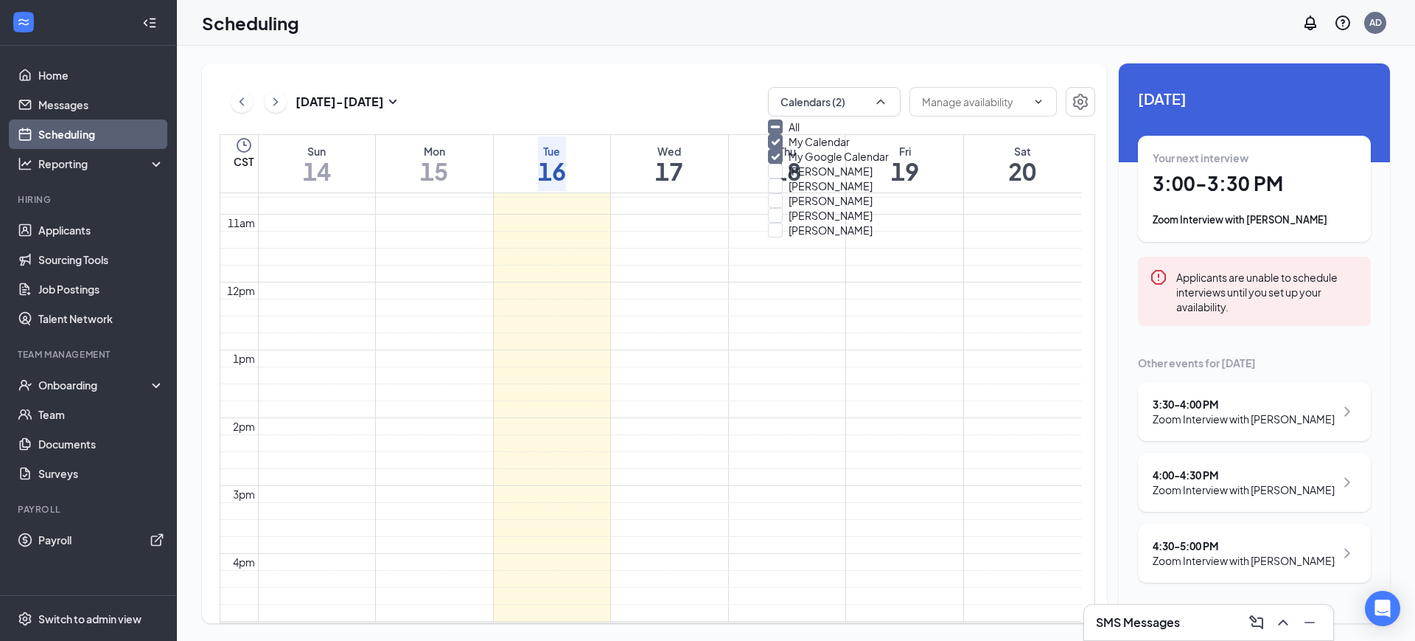
click at [791, 133] on input "All" at bounding box center [784, 126] width 32 height 15
checkbox input "true"
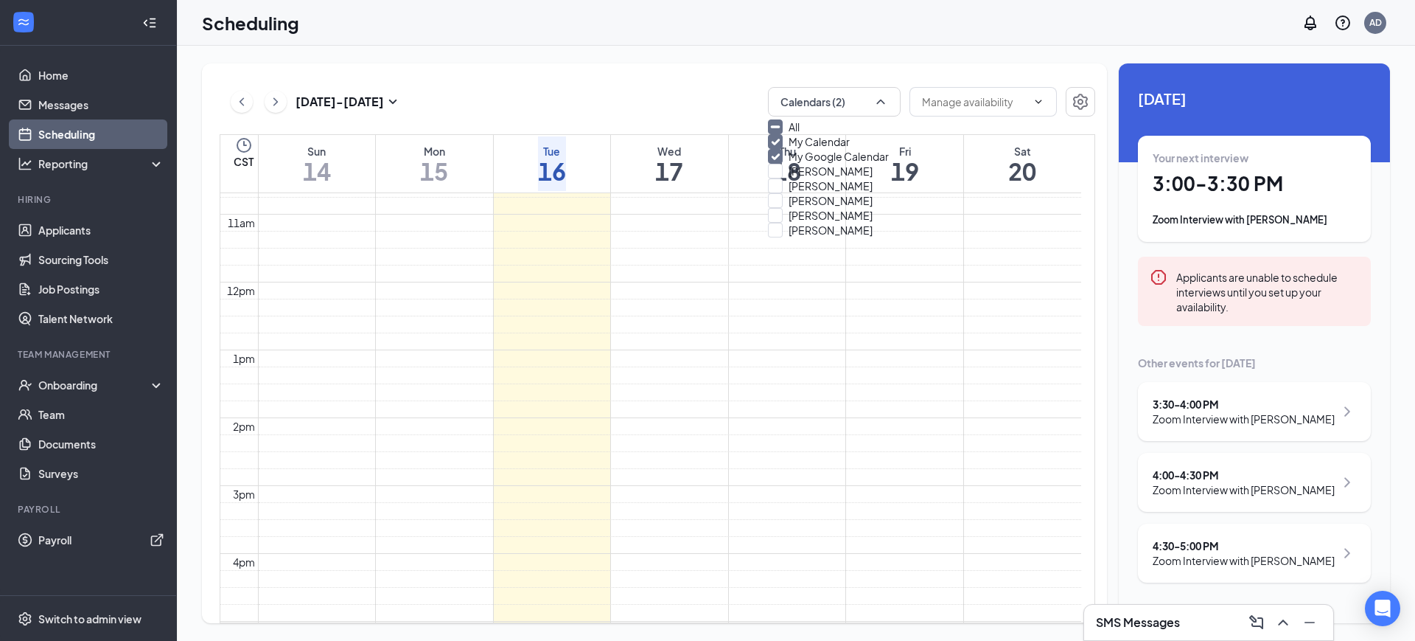
checkbox input "true"
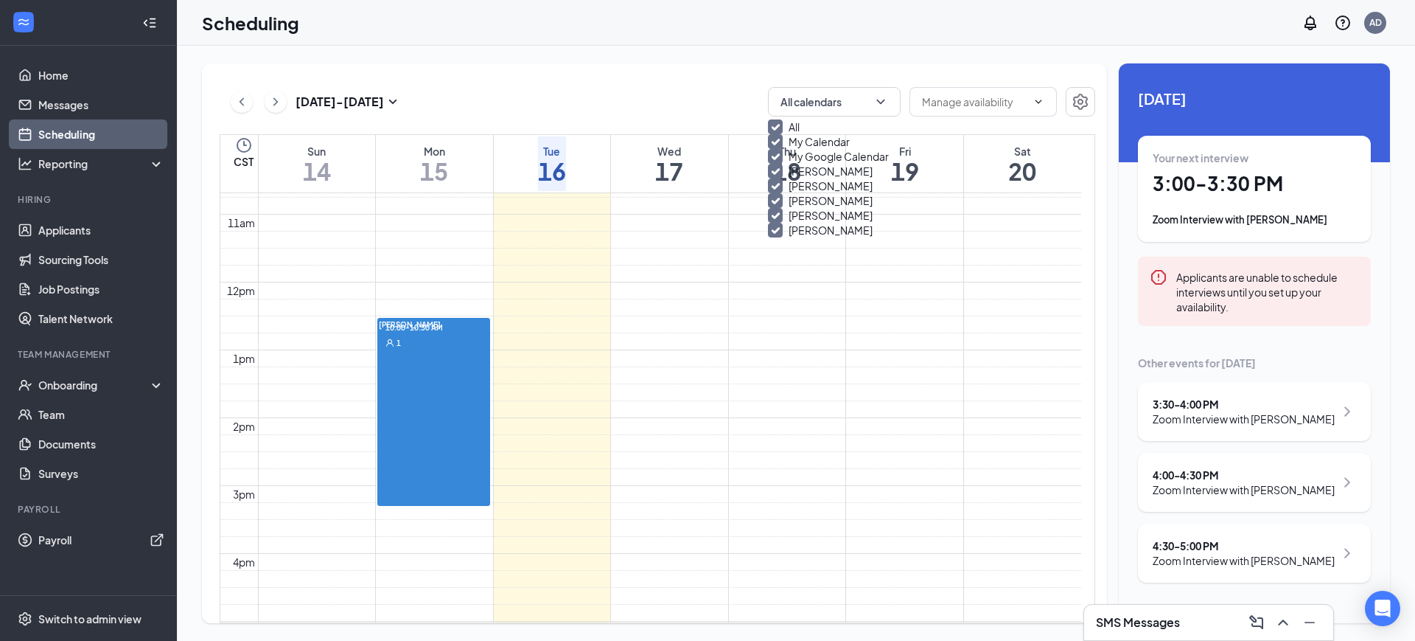
click at [662, 99] on div "[DATE] - [DATE] All calendars" at bounding box center [658, 101] width 876 height 29
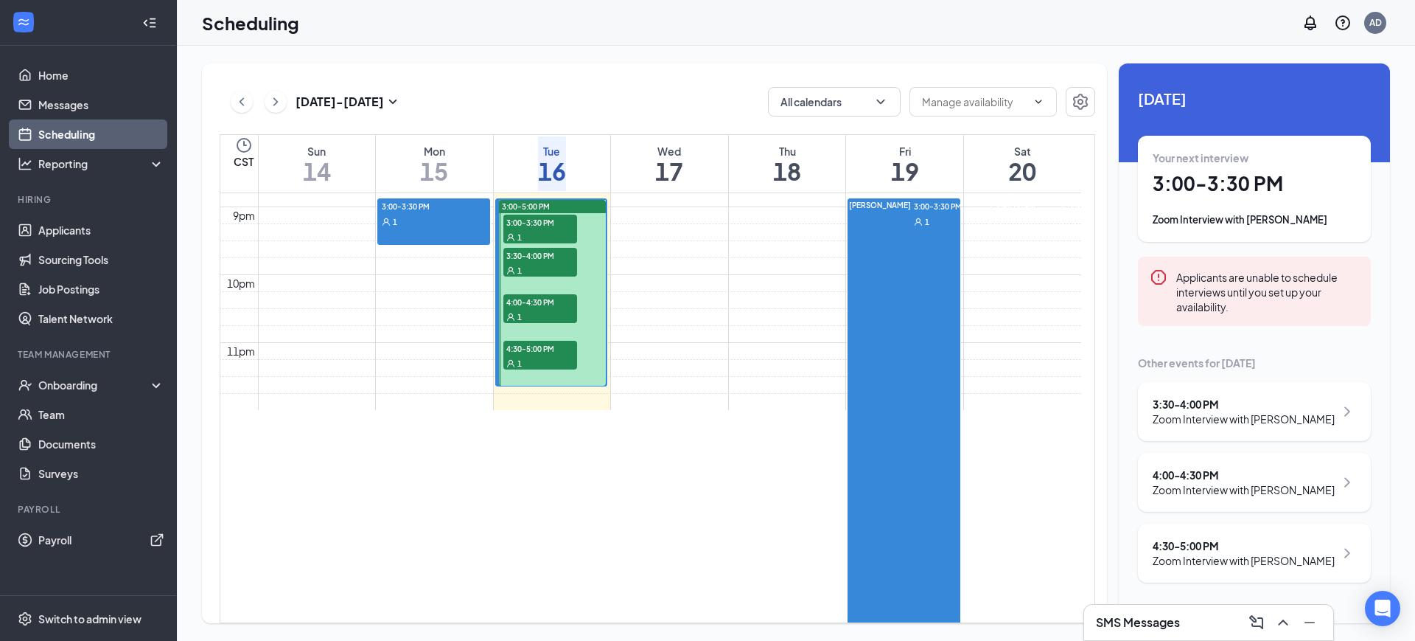
scroll to position [1278, 0]
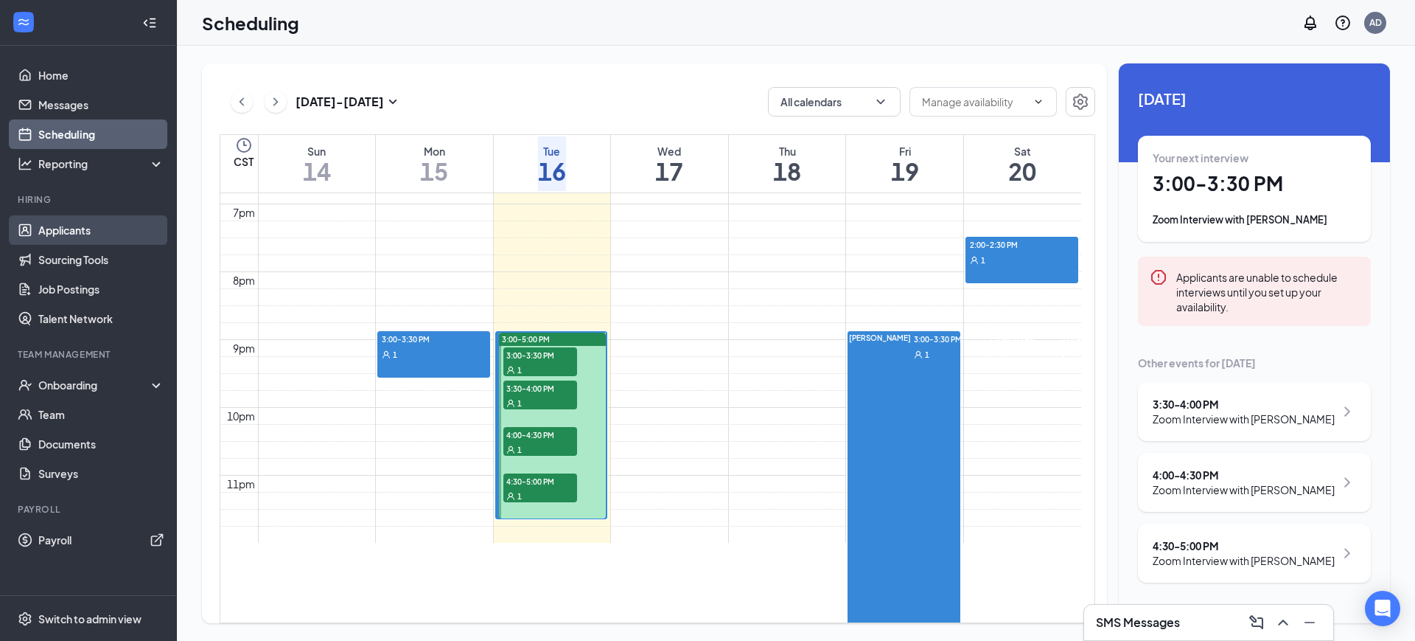
click at [59, 229] on link "Applicants" at bounding box center [101, 229] width 126 height 29
